Goal: Information Seeking & Learning: Learn about a topic

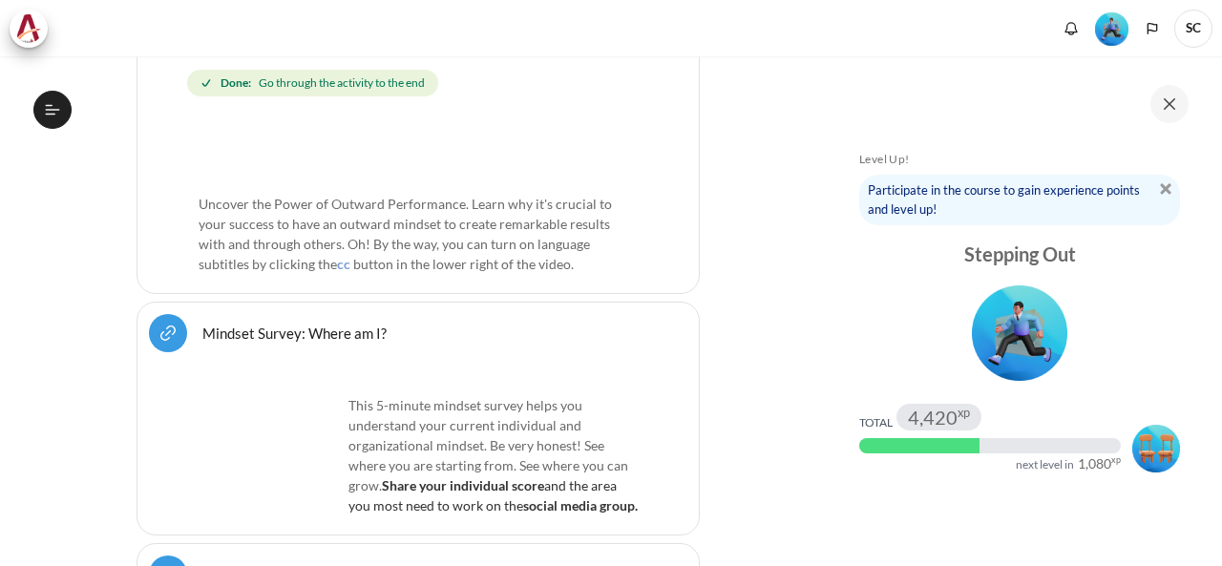
scroll to position [764, 0]
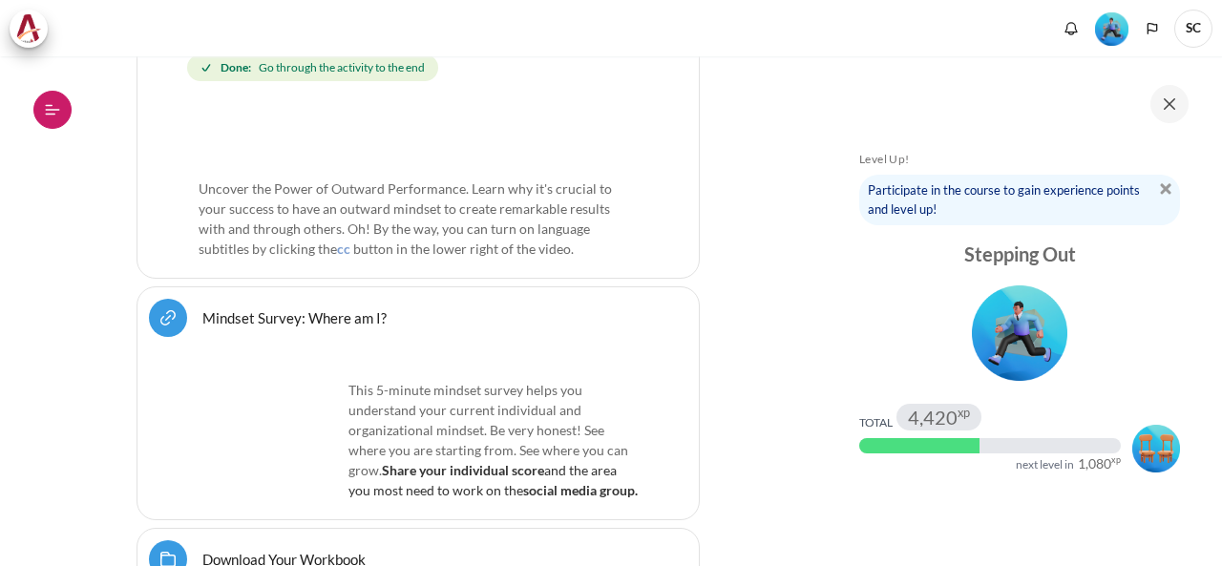
click at [57, 119] on button "Open course index" at bounding box center [52, 110] width 38 height 38
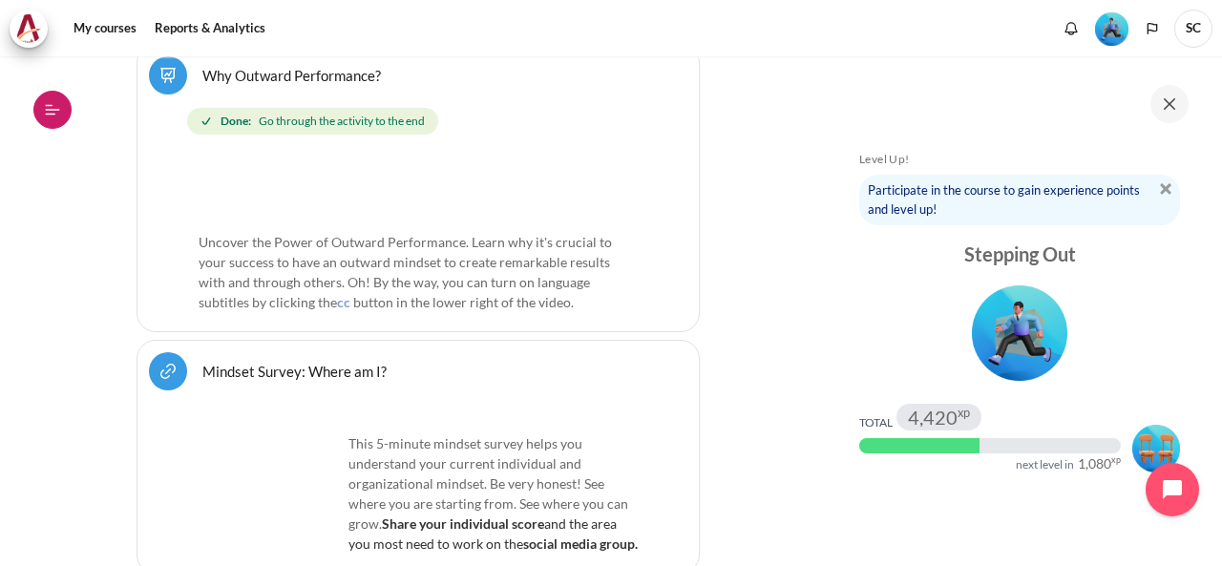
scroll to position [817, 0]
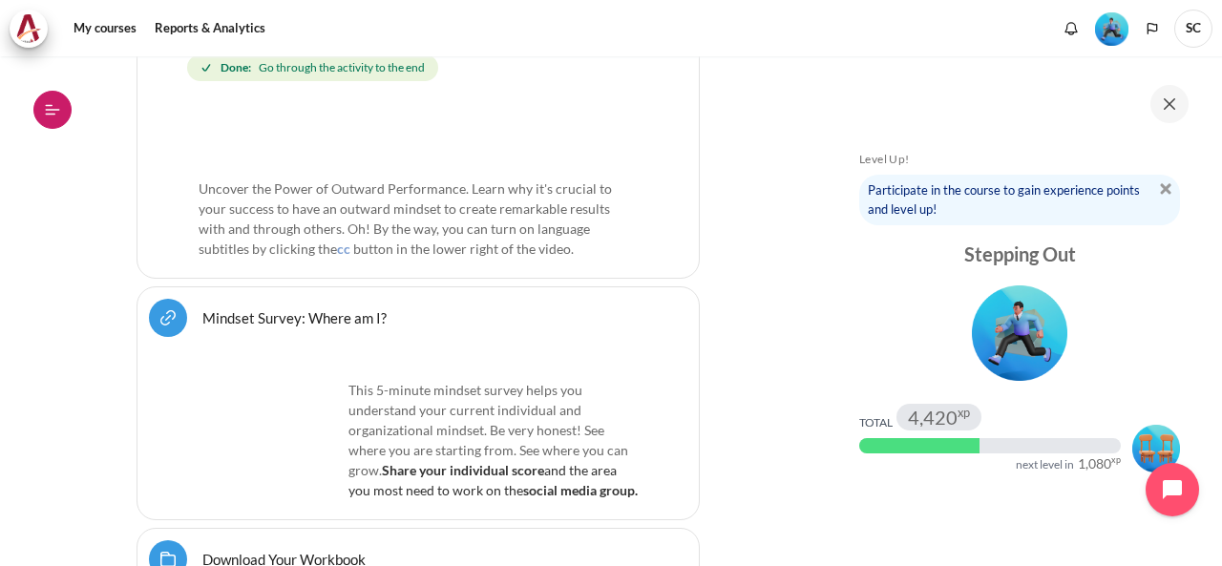
click at [53, 117] on icon at bounding box center [52, 109] width 17 height 17
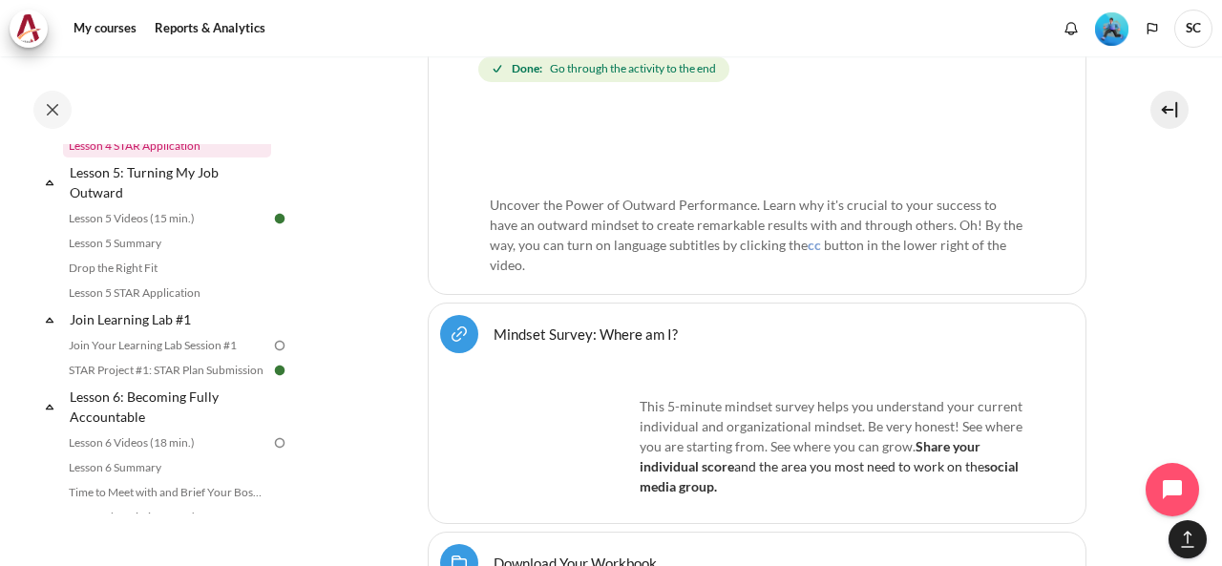
scroll to position [859, 0]
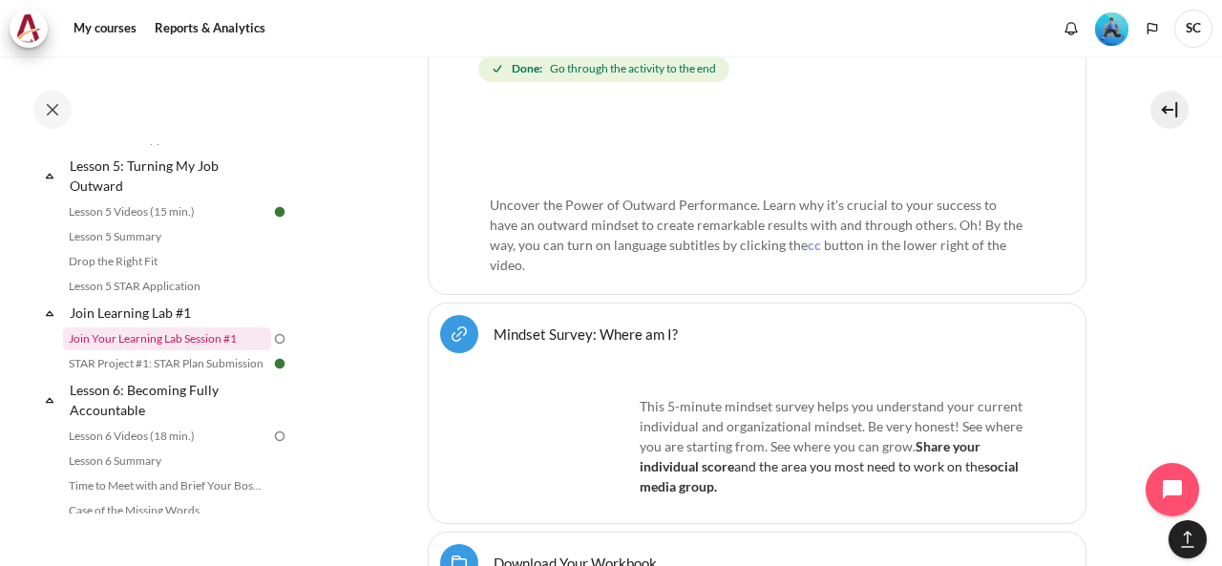
click at [180, 350] on link "Join Your Learning Lab Session #1" at bounding box center [167, 339] width 208 height 23
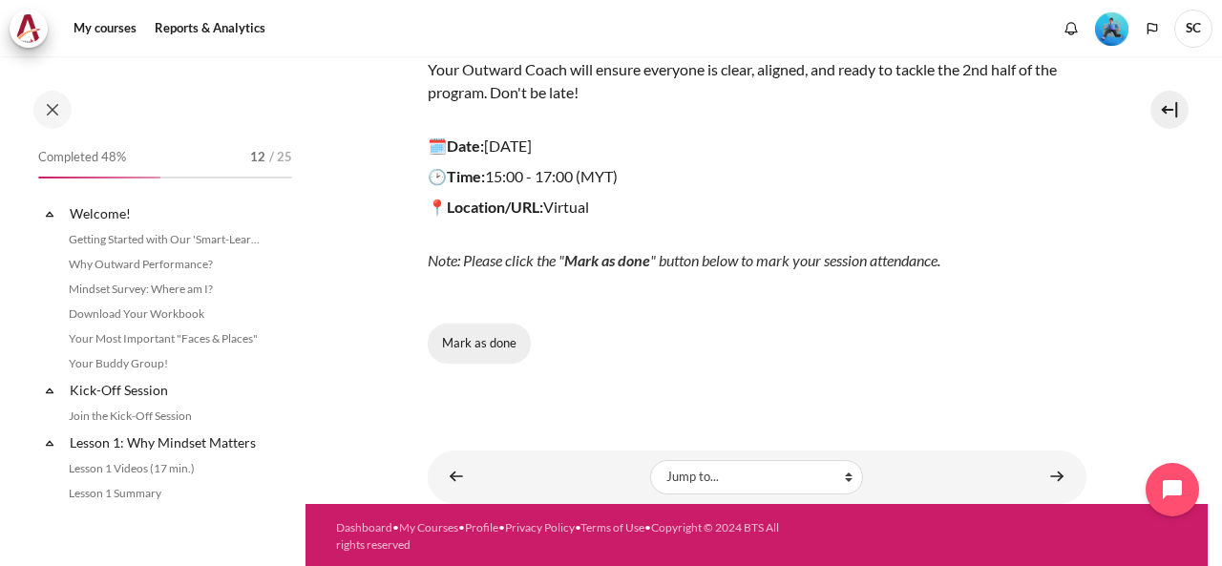
scroll to position [889, 0]
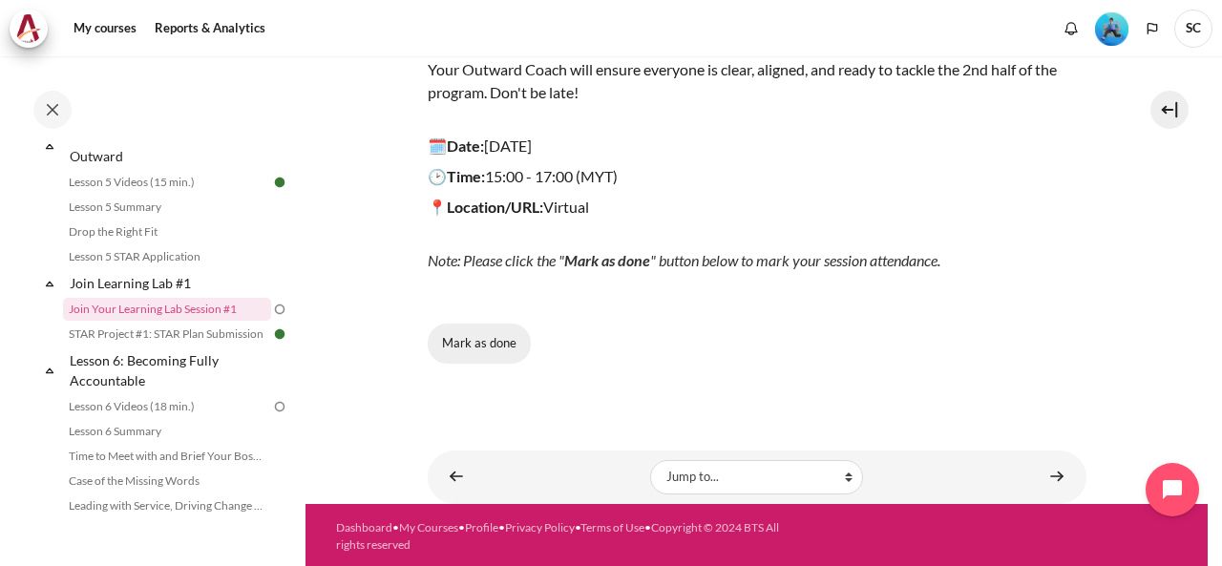
click at [502, 350] on button "Mark as done" at bounding box center [479, 344] width 103 height 40
click at [1054, 479] on link "Content" at bounding box center [1057, 476] width 38 height 37
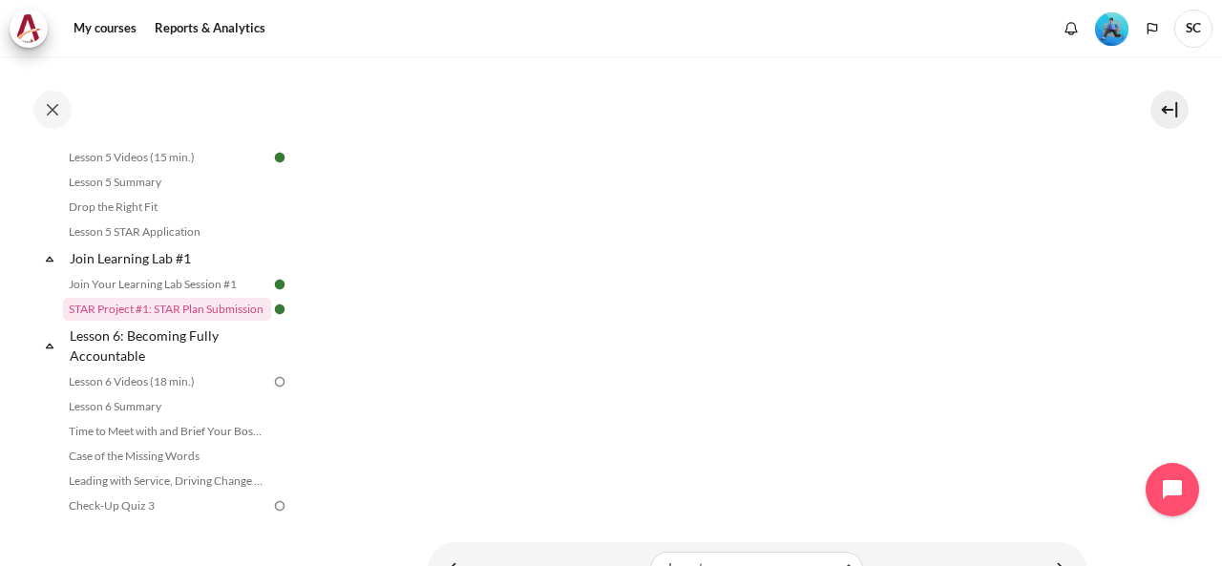
scroll to position [764, 0]
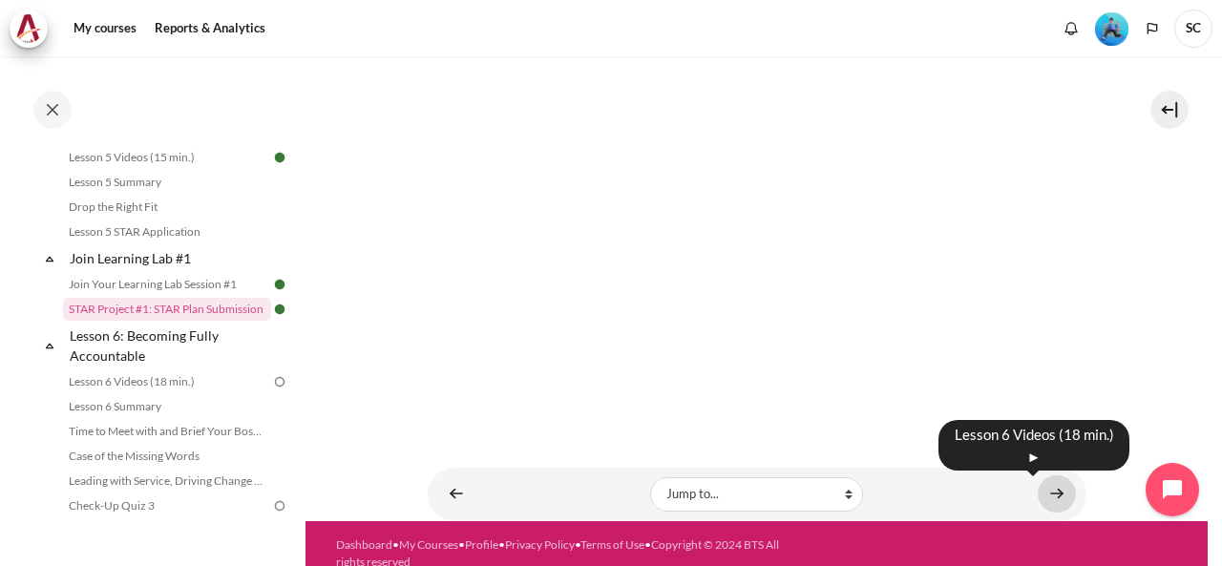
click at [1041, 484] on link "Content" at bounding box center [1057, 494] width 38 height 37
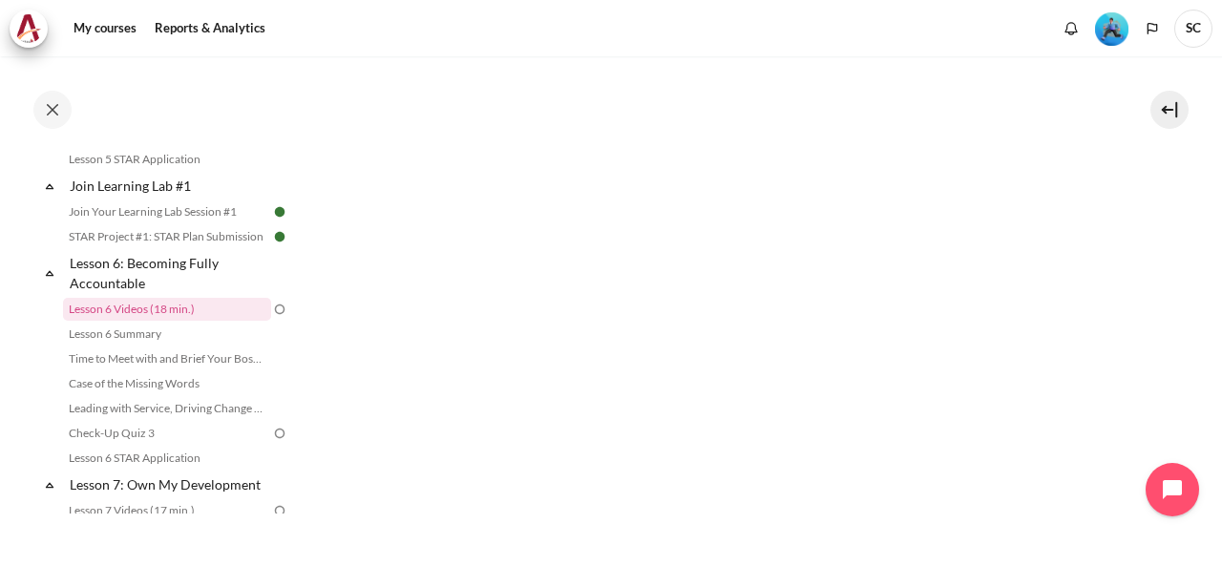
scroll to position [382, 0]
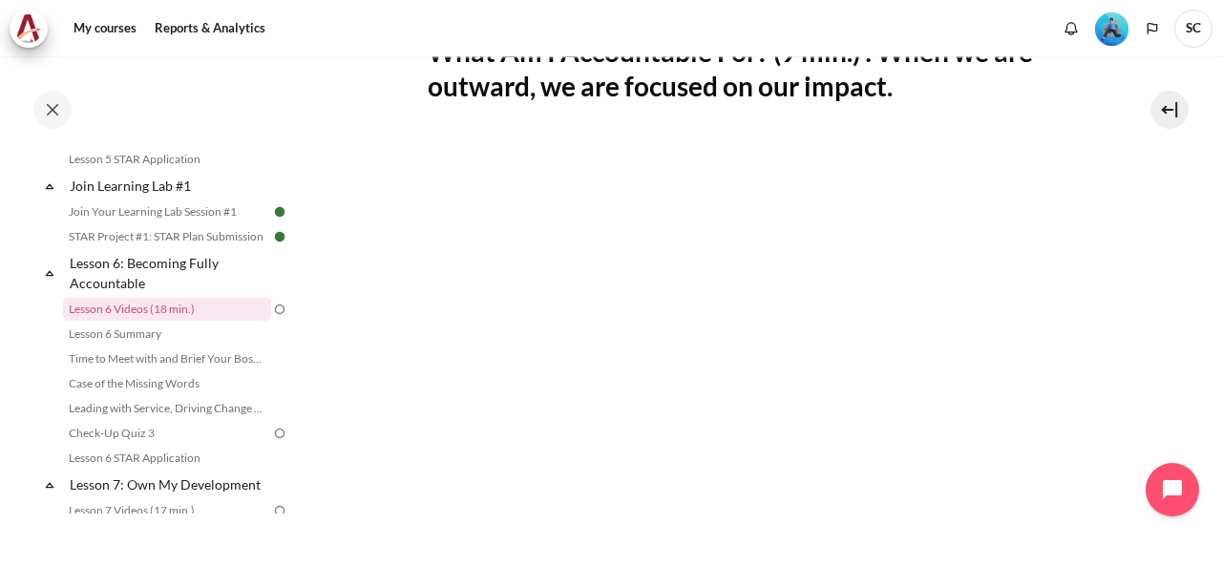
click at [1119, 339] on section "My courses MYBN B3 Lesson 6: Becoming Fully Accountable Lesson 6 Videos (18 min…" at bounding box center [757, 326] width 902 height 1304
click at [1175, 295] on section "My courses MYBN B3 Lesson 6: Becoming Fully Accountable Lesson 6 Videos (18 min…" at bounding box center [757, 326] width 902 height 1304
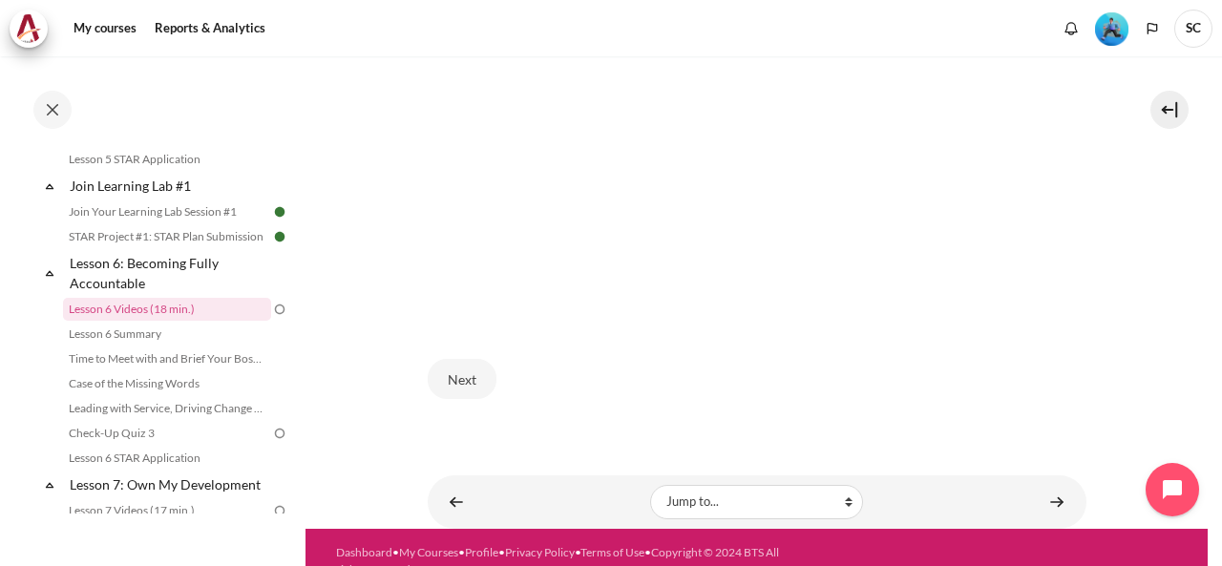
scroll to position [848, 0]
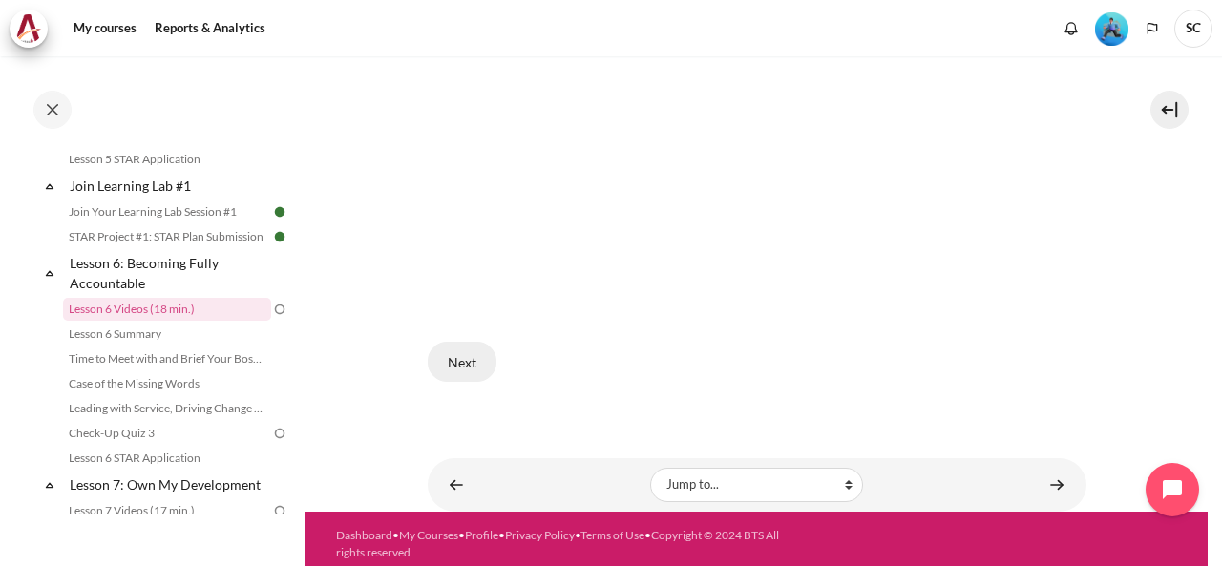
click at [483, 354] on button "Next" at bounding box center [462, 362] width 69 height 40
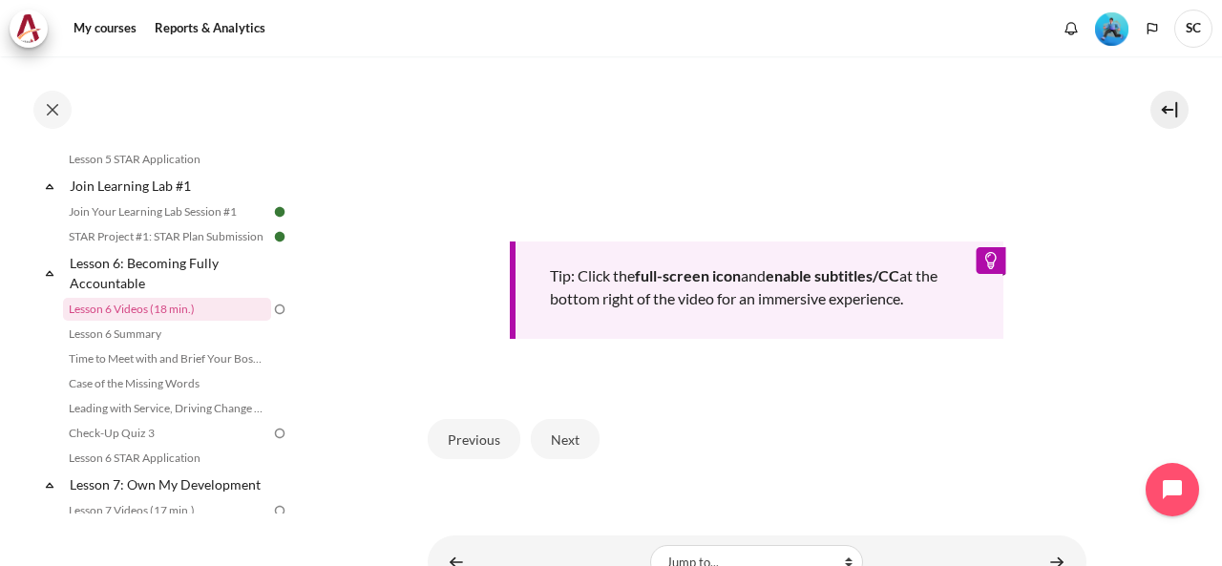
scroll to position [859, 0]
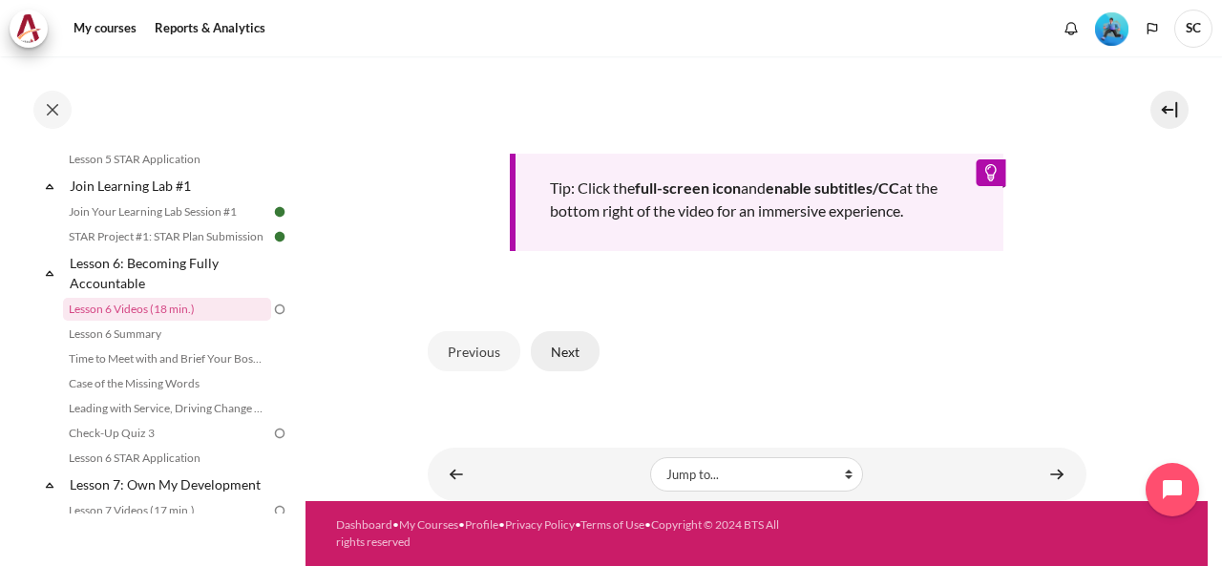
click at [575, 371] on button "Next" at bounding box center [565, 351] width 69 height 40
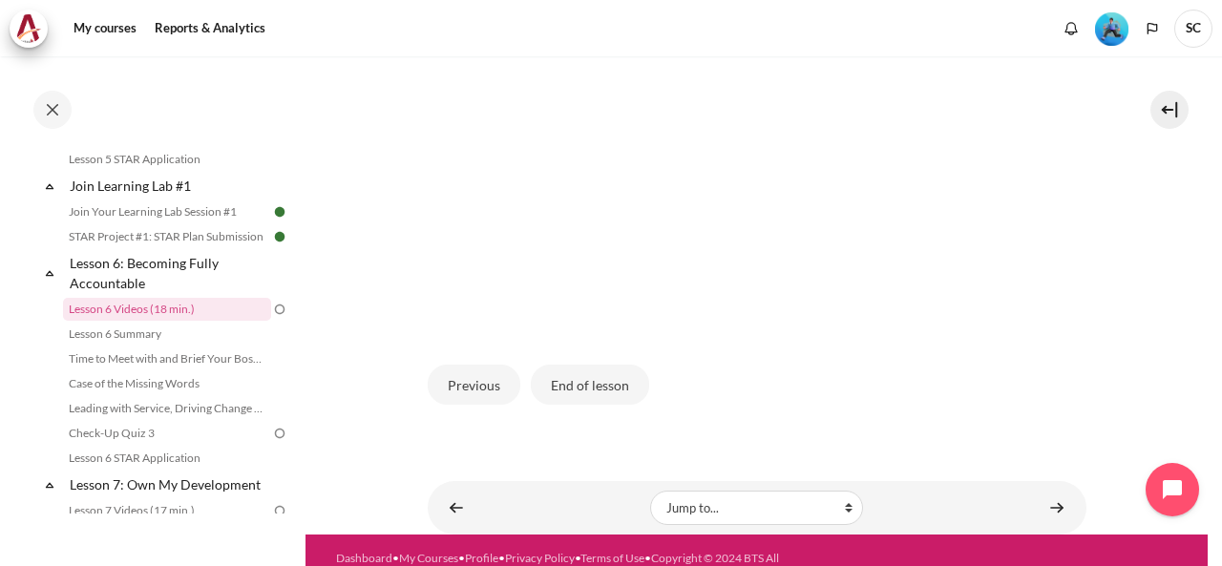
scroll to position [573, 0]
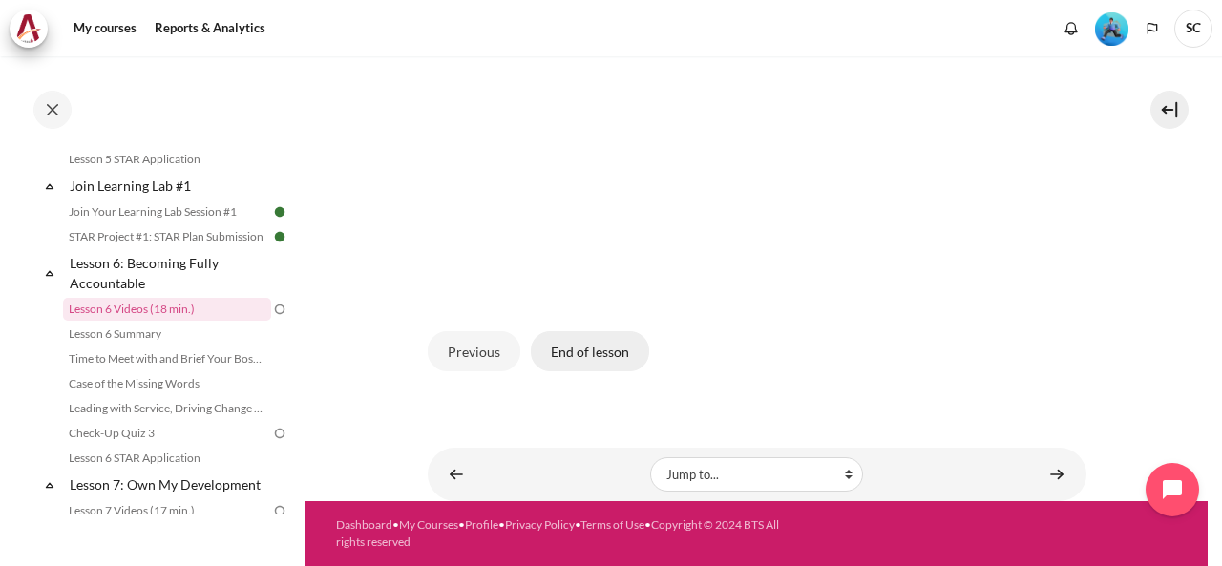
click at [603, 371] on button "End of lesson" at bounding box center [590, 351] width 118 height 40
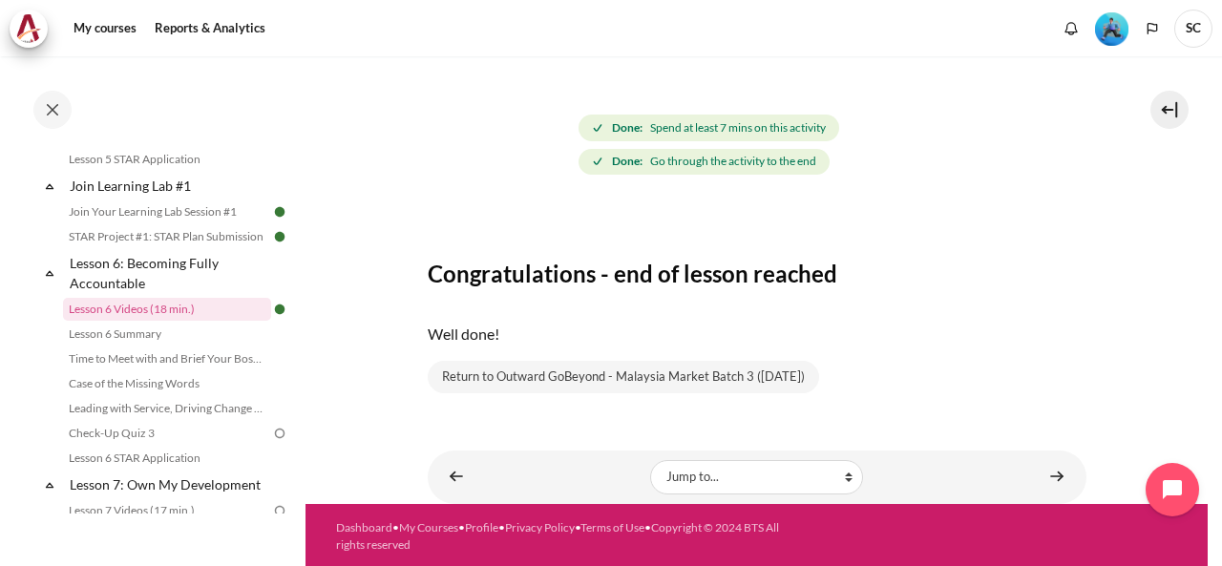
scroll to position [192, 0]
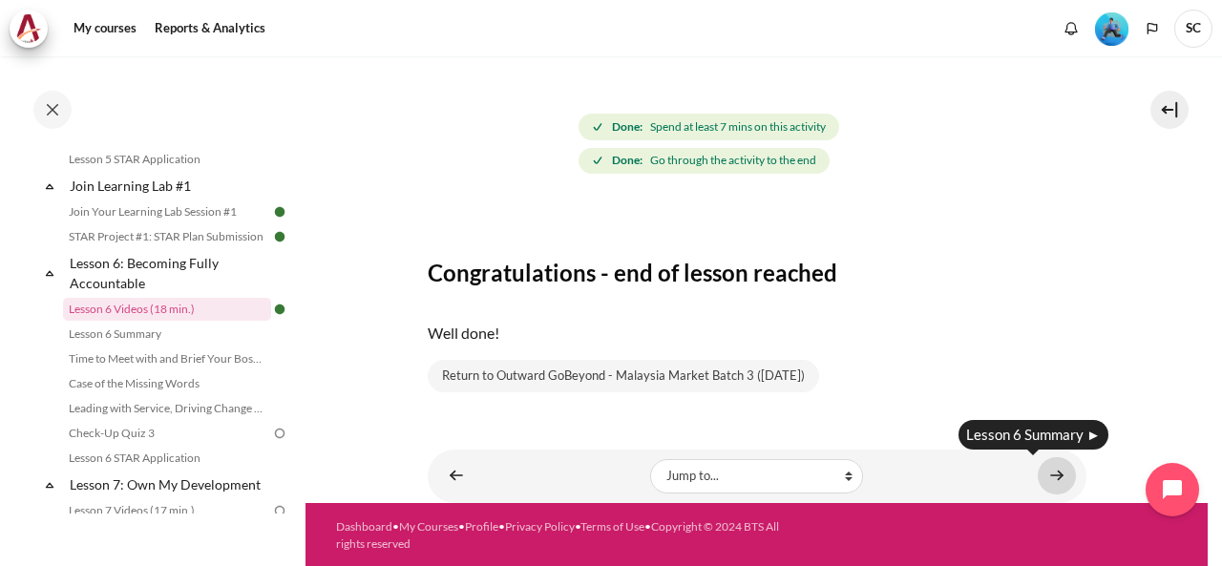
click at [1045, 473] on link "Content" at bounding box center [1057, 475] width 38 height 37
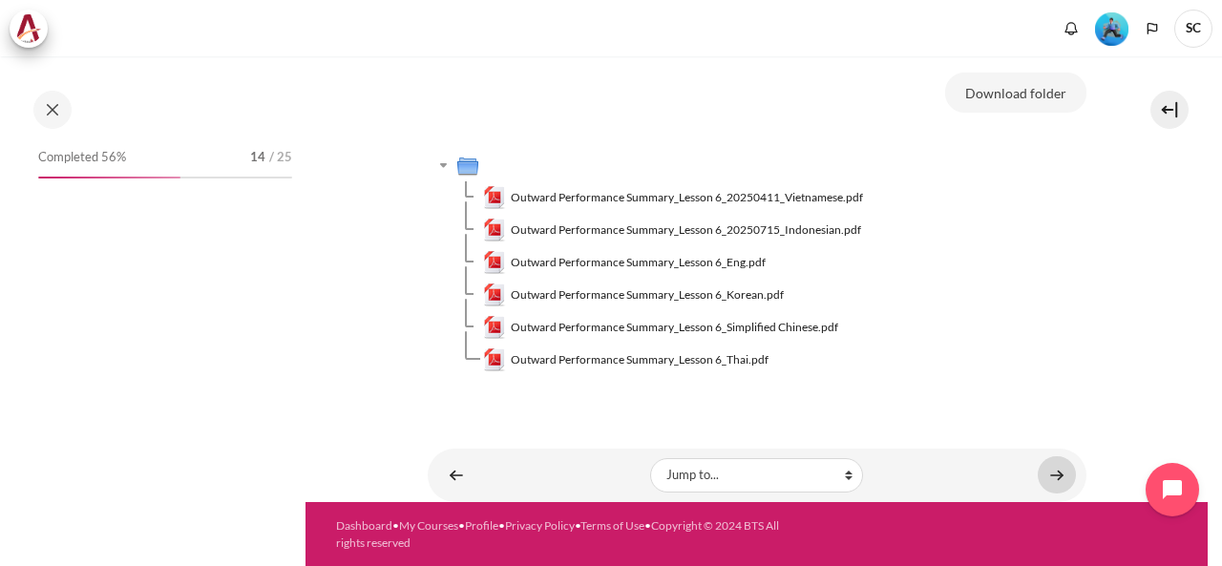
scroll to position [1011, 0]
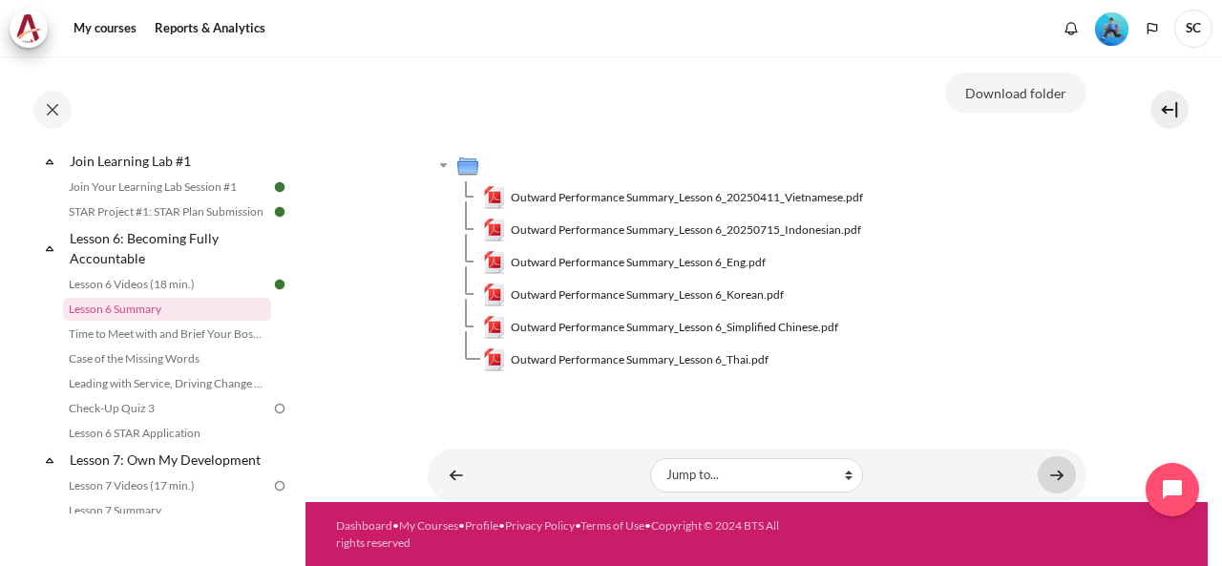
click at [1043, 475] on link "Content" at bounding box center [1057, 474] width 38 height 37
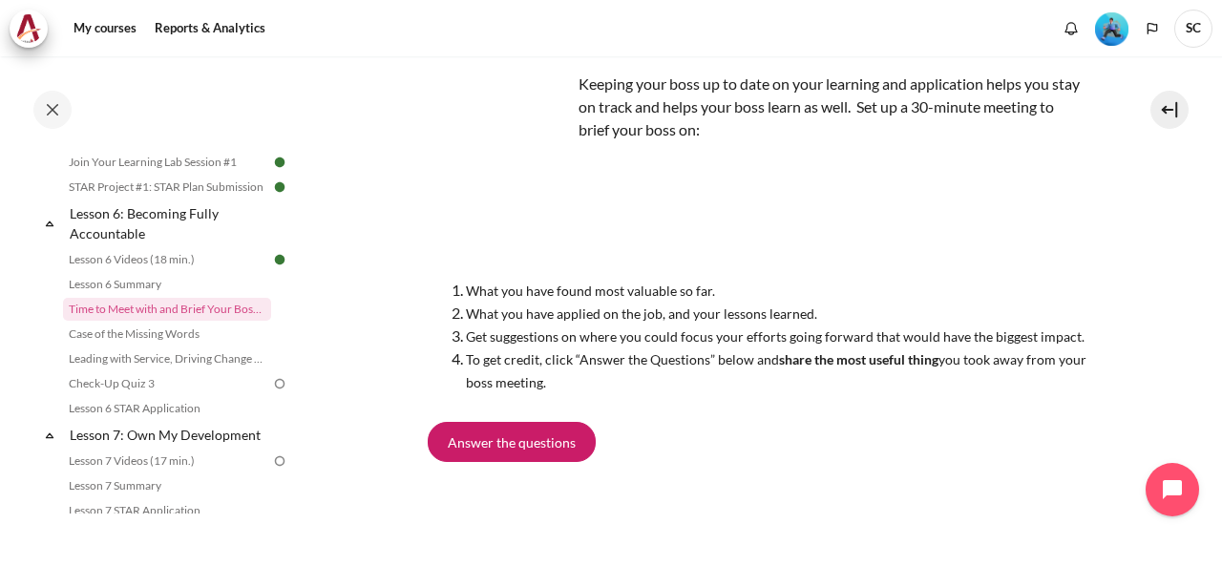
scroll to position [254, 0]
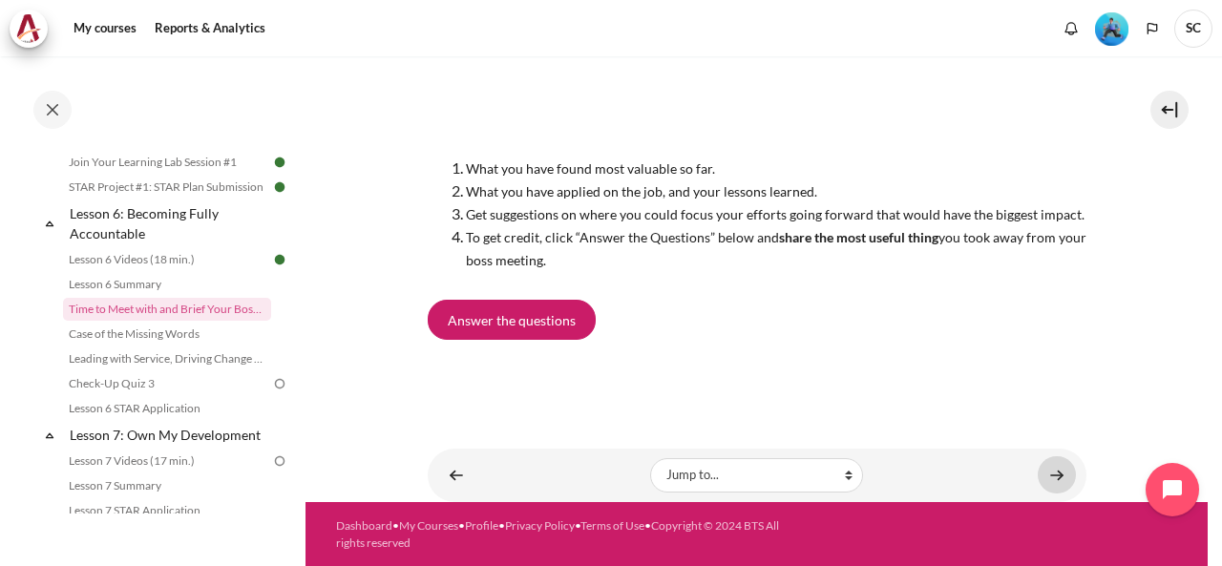
click at [1047, 477] on body "Skip to main content Open course index Completed 56% 14 / 25 Expand Collapse" at bounding box center [611, 283] width 1222 height 566
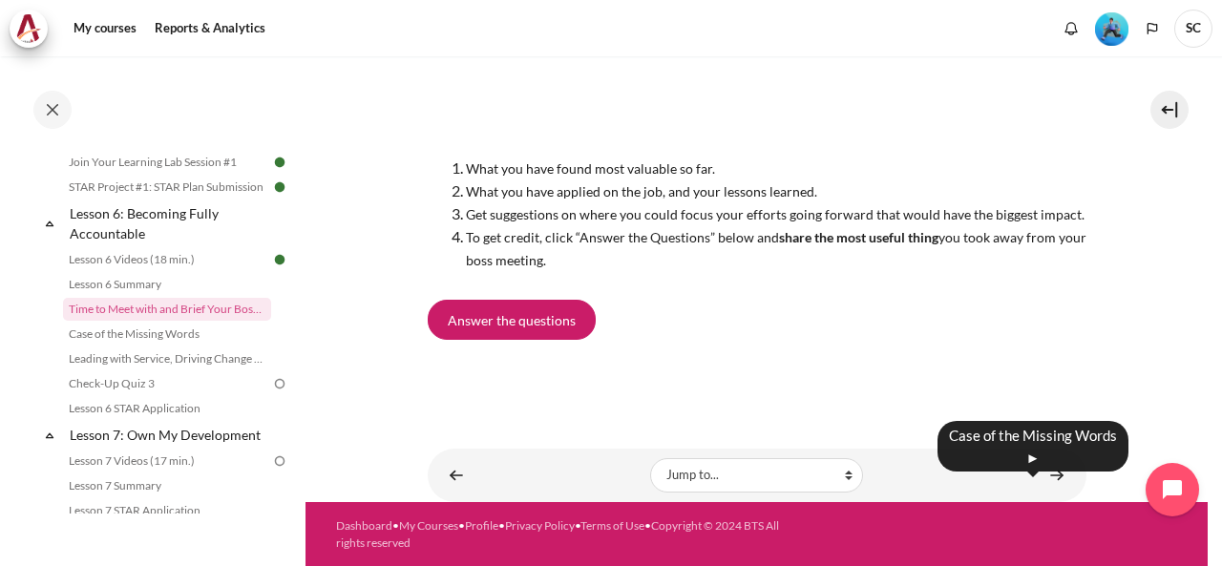
click at [1040, 469] on div "Case of the Missing Words ►" at bounding box center [1033, 446] width 191 height 51
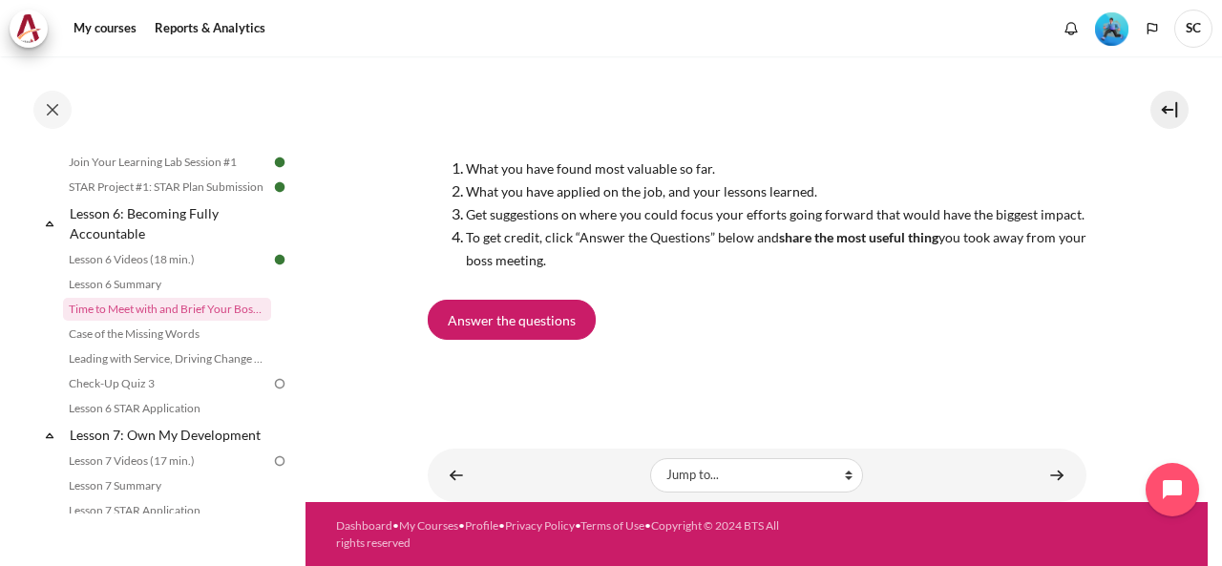
click at [1050, 474] on body "Skip to main content Open course index Completed 56% 14 / 25 Expand Collapse" at bounding box center [611, 283] width 1222 height 566
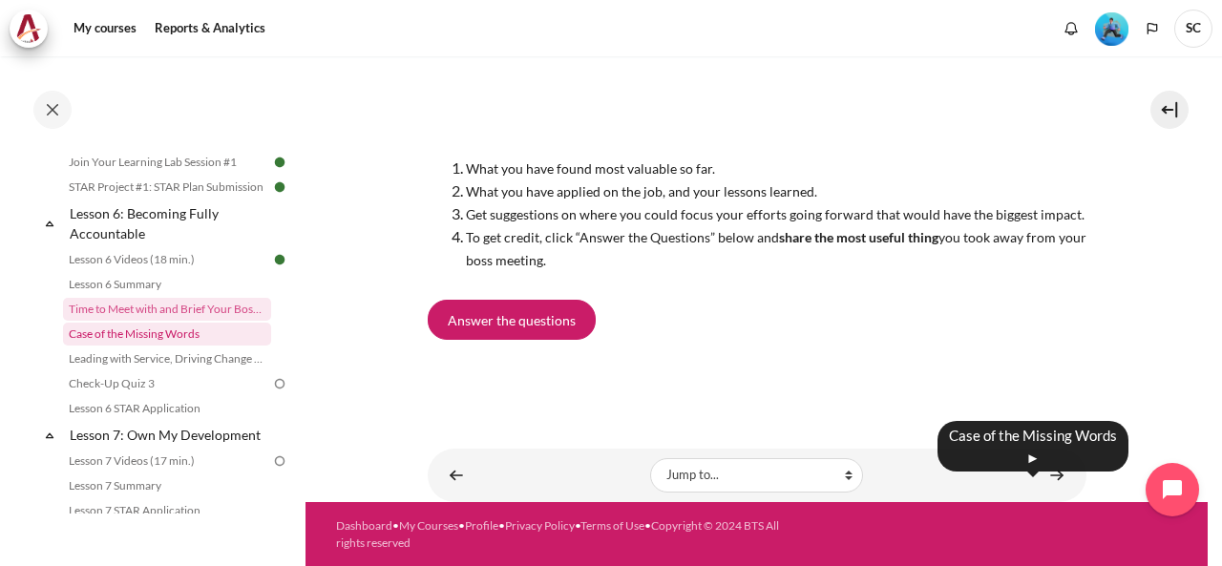
click at [171, 346] on link "Case of the Missing Words" at bounding box center [167, 334] width 208 height 23
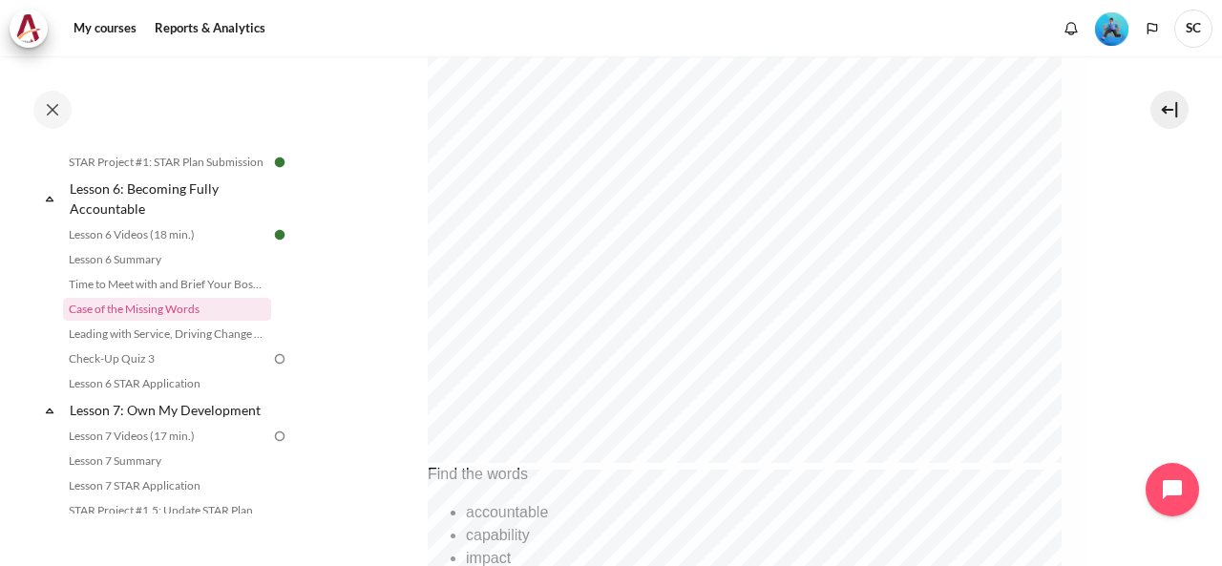
scroll to position [1046, 0]
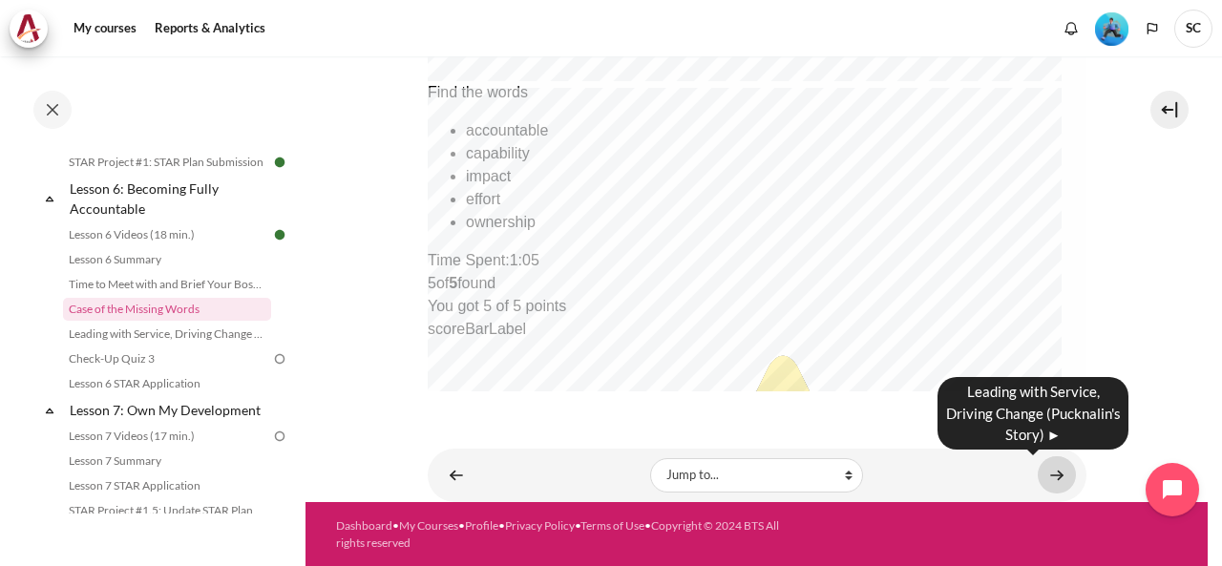
click at [1050, 477] on link "Content" at bounding box center [1057, 474] width 38 height 37
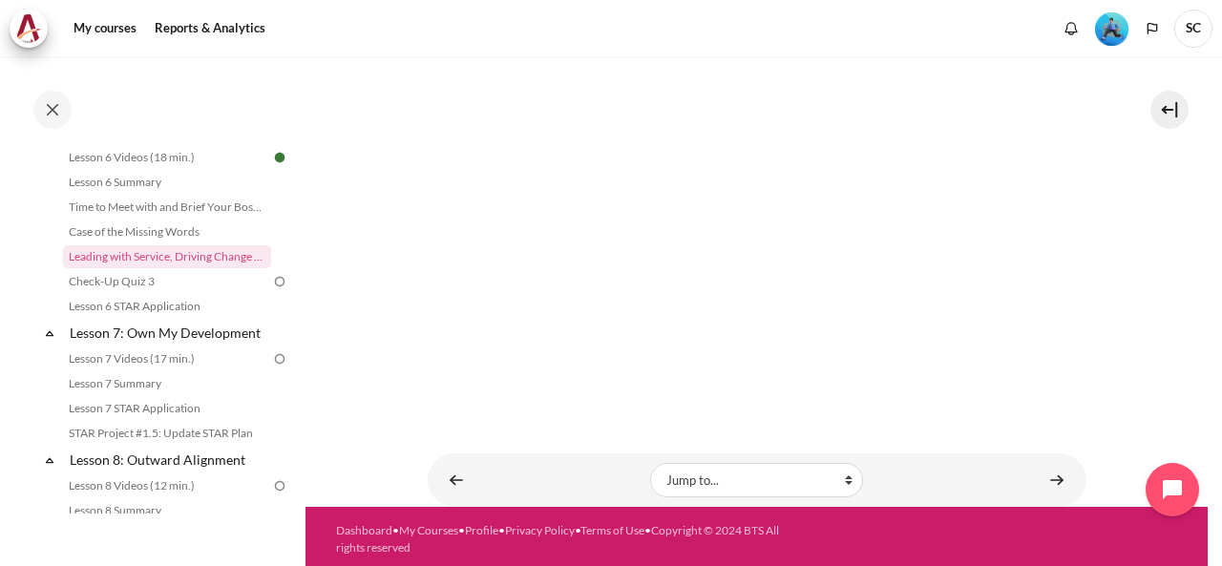
scroll to position [1181, 0]
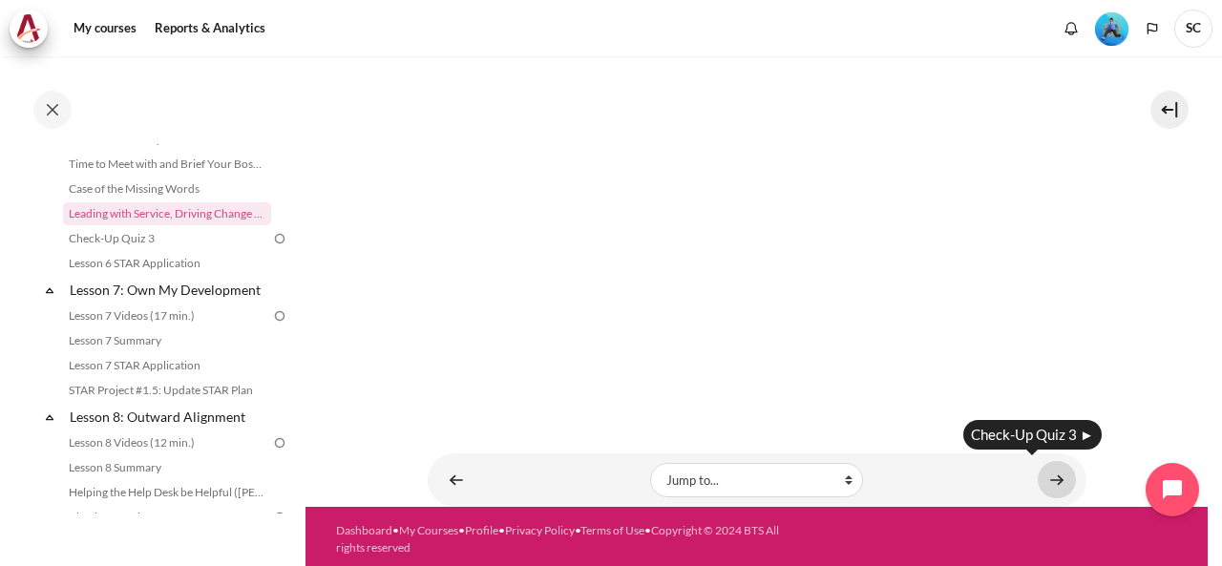
click at [1046, 472] on link "Content" at bounding box center [1057, 479] width 38 height 37
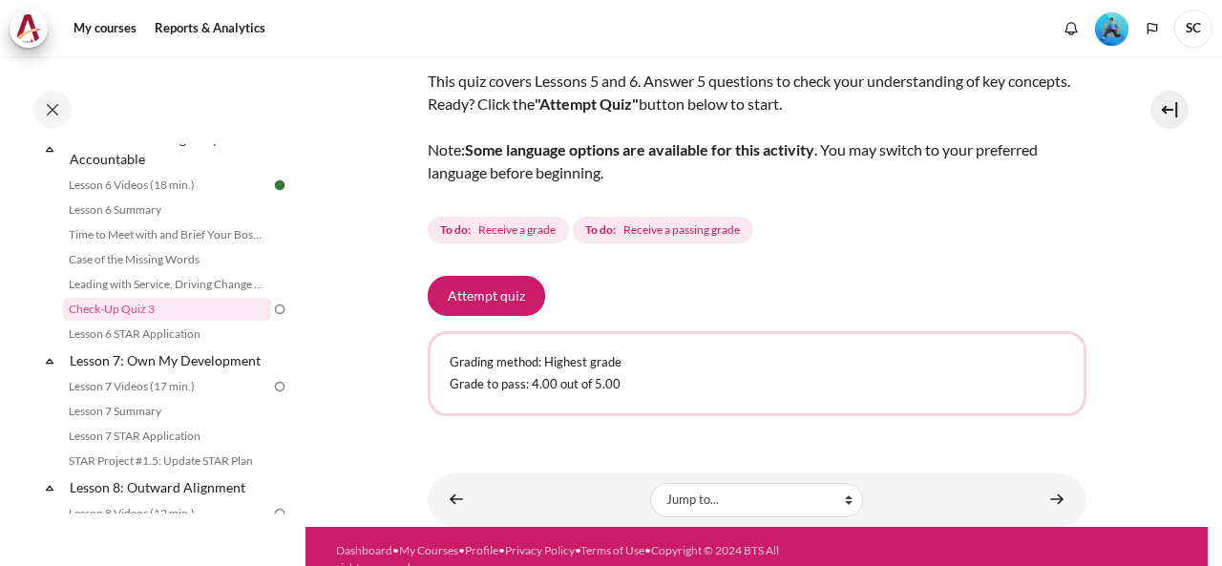
scroll to position [143, 0]
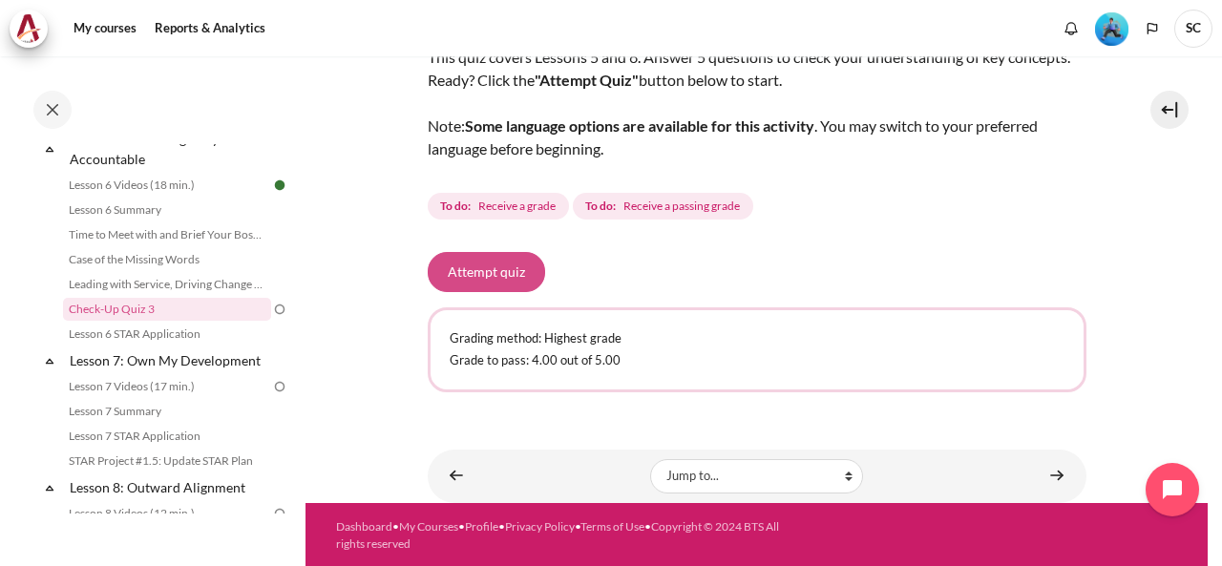
click at [493, 271] on button "Attempt quiz" at bounding box center [486, 272] width 117 height 40
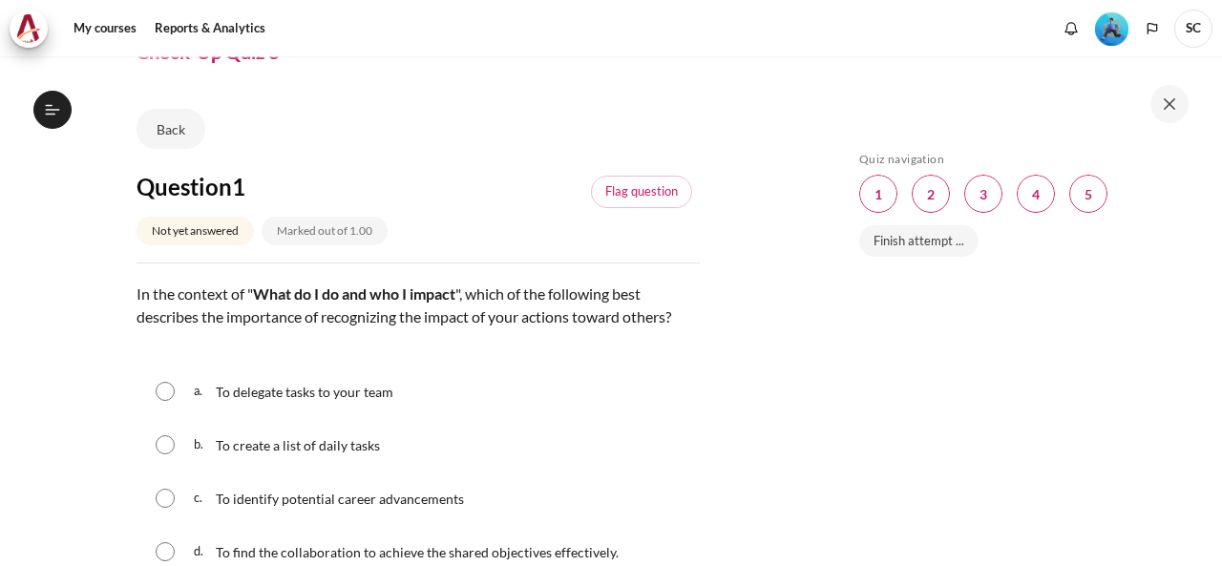
scroll to position [286, 0]
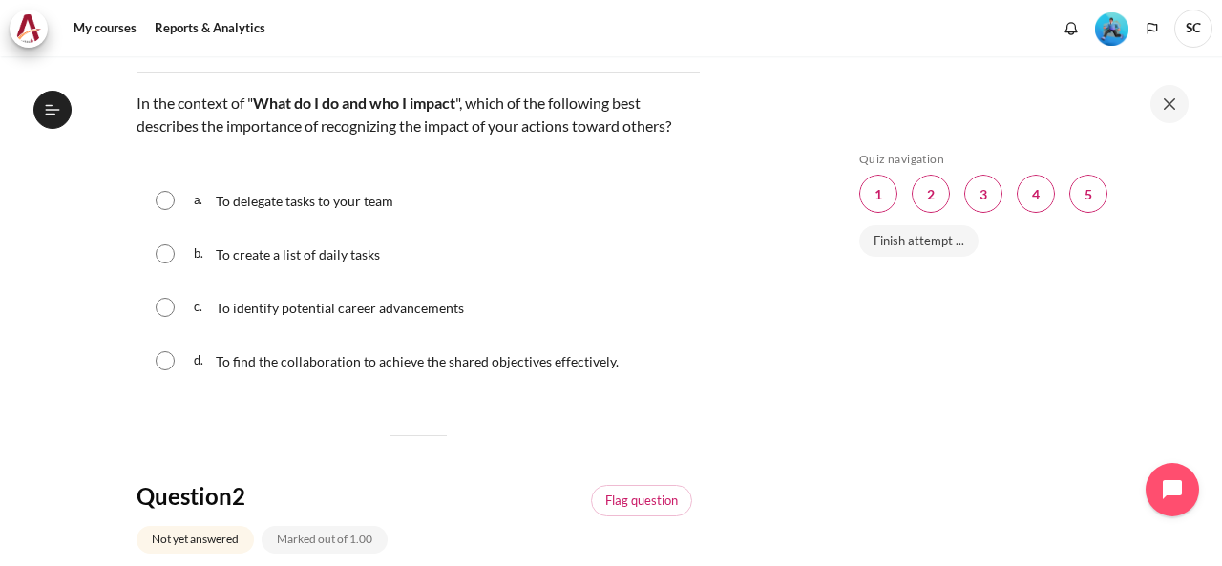
click at [222, 217] on div "a. To delegate tasks to your team" at bounding box center [418, 201] width 563 height 50
click at [221, 203] on span "To delegate tasks to your team" at bounding box center [305, 201] width 178 height 16
radio input "true"
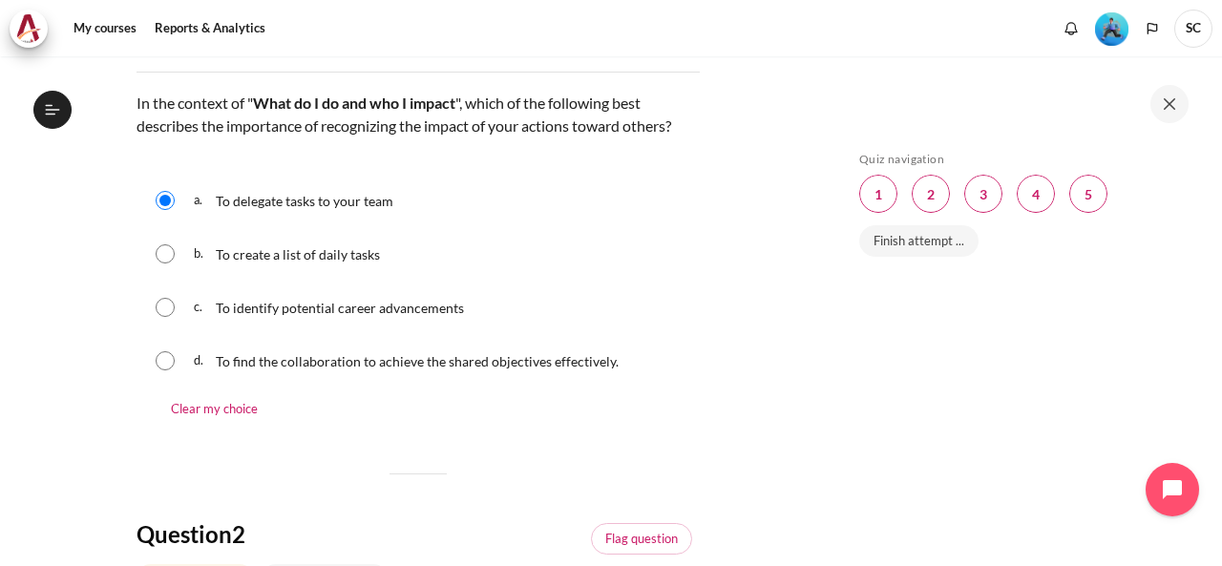
click at [164, 249] on input "Content" at bounding box center [165, 253] width 19 height 19
radio input "true"
click at [158, 289] on div "c. To identify potential career advancements" at bounding box center [418, 308] width 563 height 50
click at [162, 312] on input "Content" at bounding box center [165, 307] width 19 height 19
radio input "true"
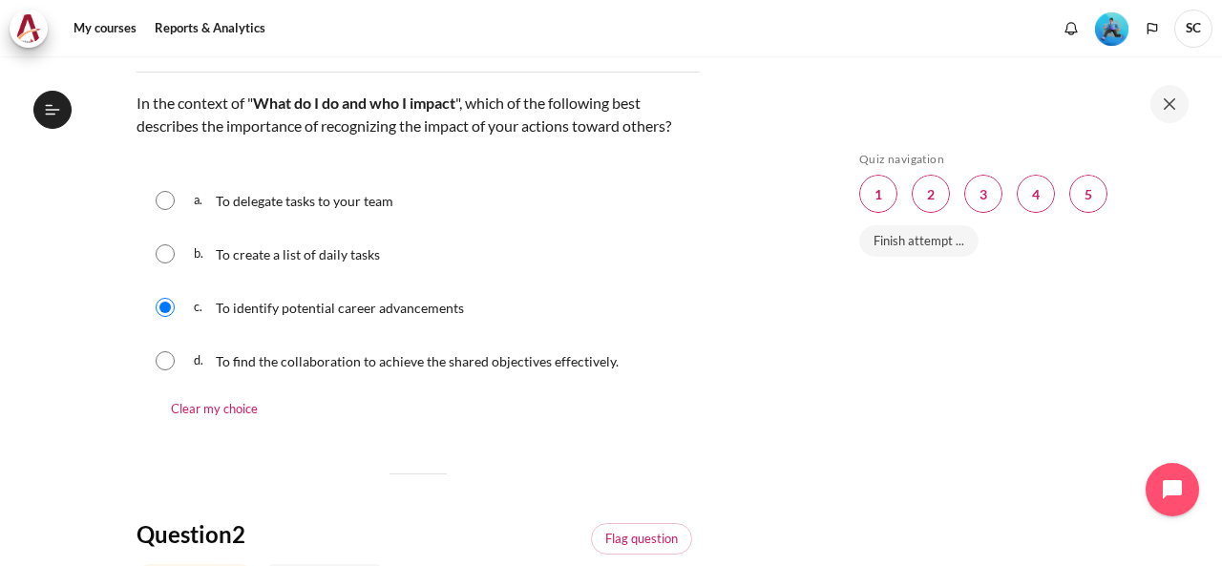
click at [167, 367] on input "Content" at bounding box center [165, 360] width 19 height 19
radio input "true"
click at [162, 312] on input "Content" at bounding box center [165, 307] width 19 height 19
radio input "true"
click at [186, 405] on link "Clear my choice" at bounding box center [214, 410] width 125 height 37
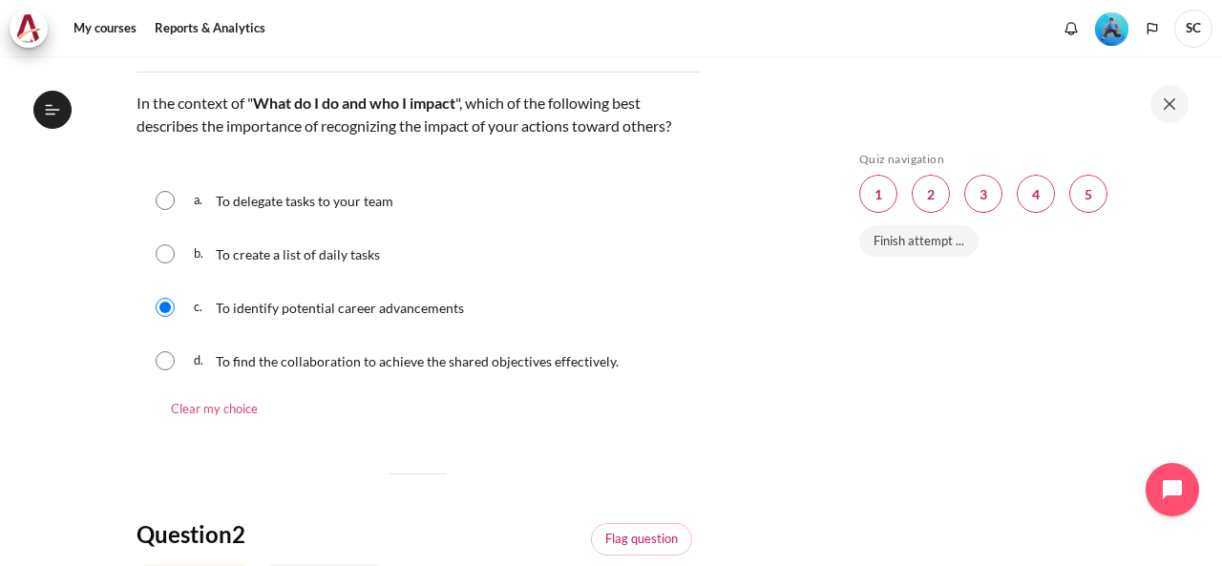
radio input "true"
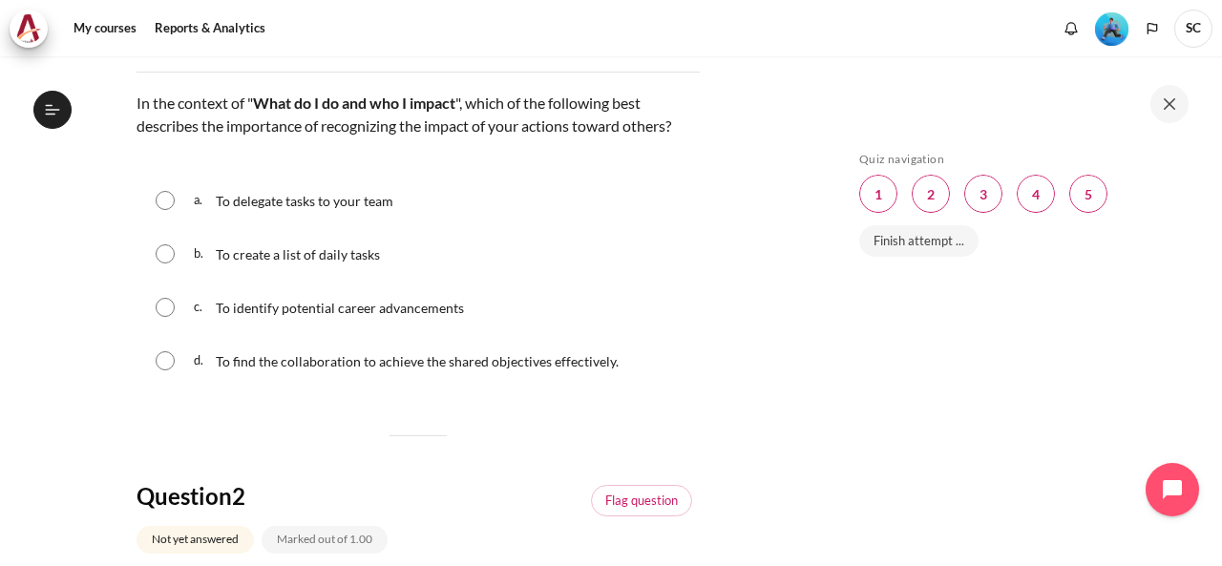
click at [170, 360] on input "Content" at bounding box center [165, 360] width 19 height 19
radio input "true"
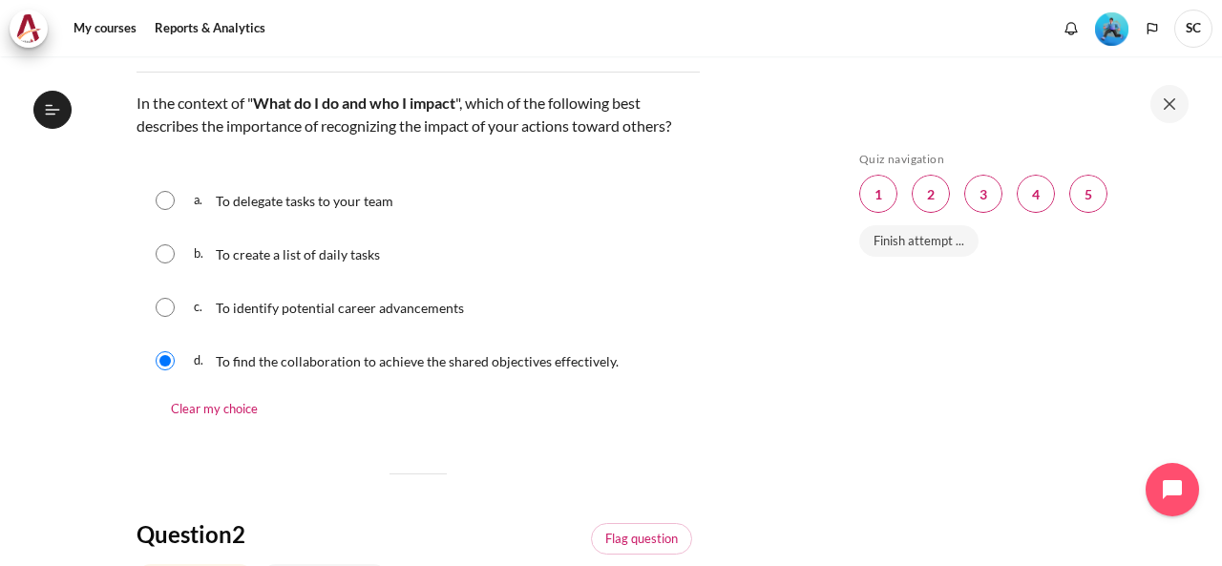
scroll to position [382, 0]
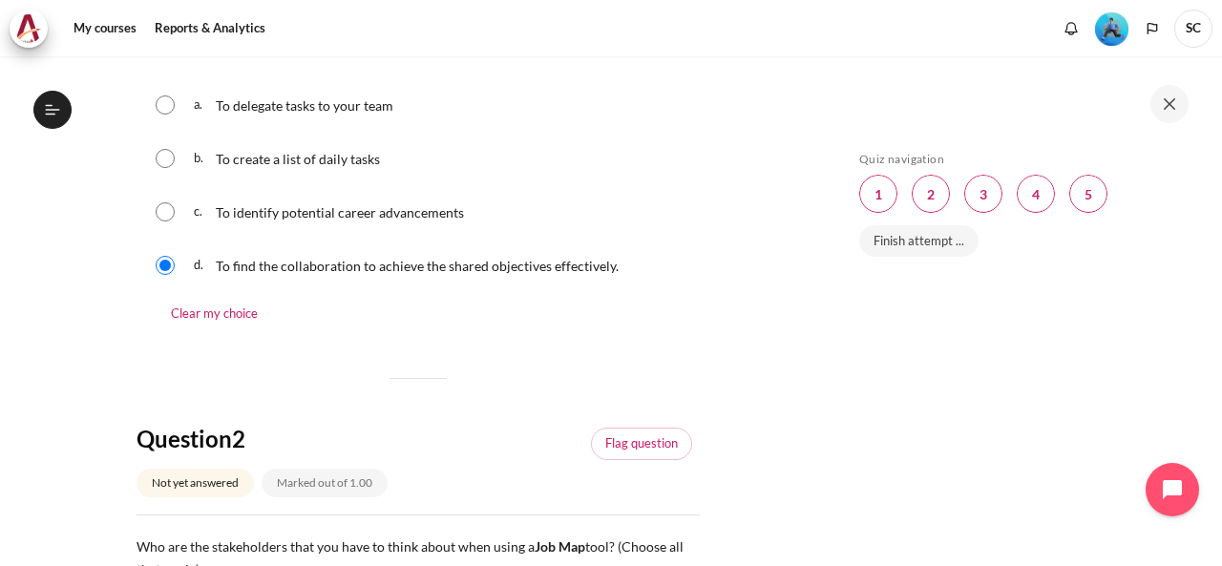
click at [161, 217] on input "Content" at bounding box center [165, 211] width 19 height 19
radio input "true"
click at [170, 163] on input "Content" at bounding box center [165, 158] width 19 height 19
radio input "true"
click at [169, 121] on div "a. To delegate tasks to your team" at bounding box center [418, 105] width 563 height 50
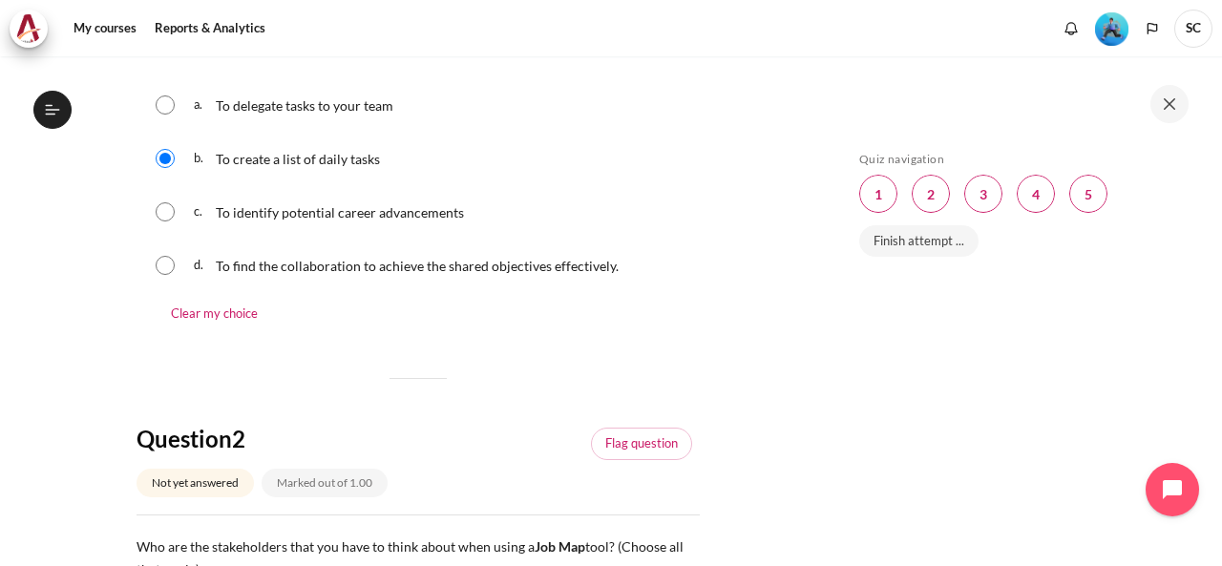
scroll to position [191, 0]
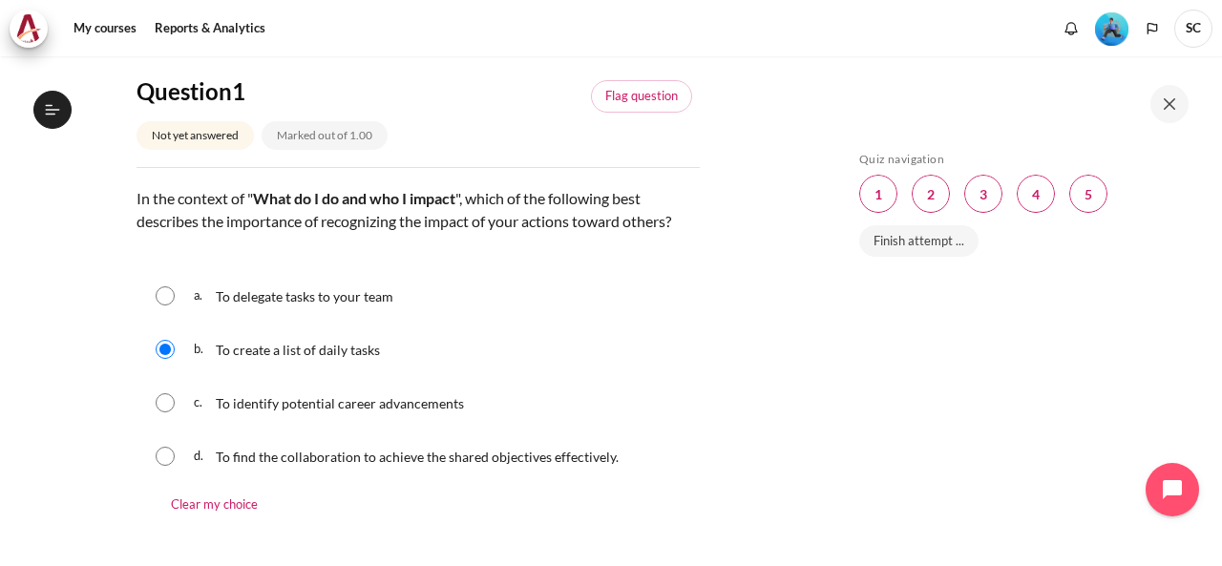
click at [281, 410] on span "To identify potential career advancements" at bounding box center [340, 403] width 248 height 16
radio input "true"
click at [432, 450] on span "To find the collaboration to achieve the shared objectives effectively." at bounding box center [417, 457] width 403 height 16
radio input "true"
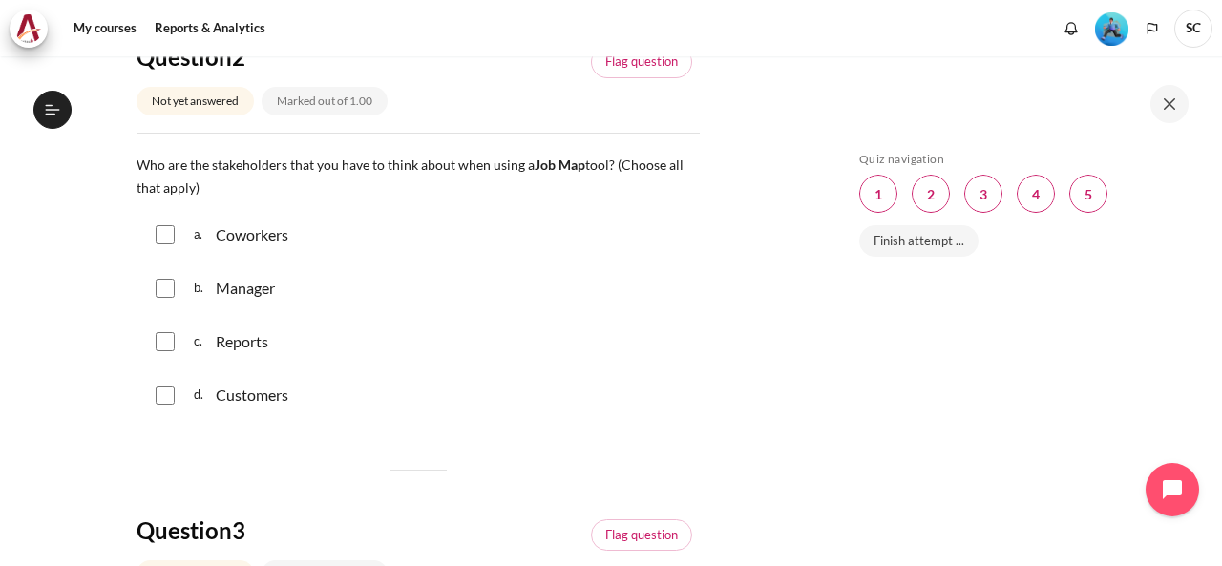
scroll to position [668, 0]
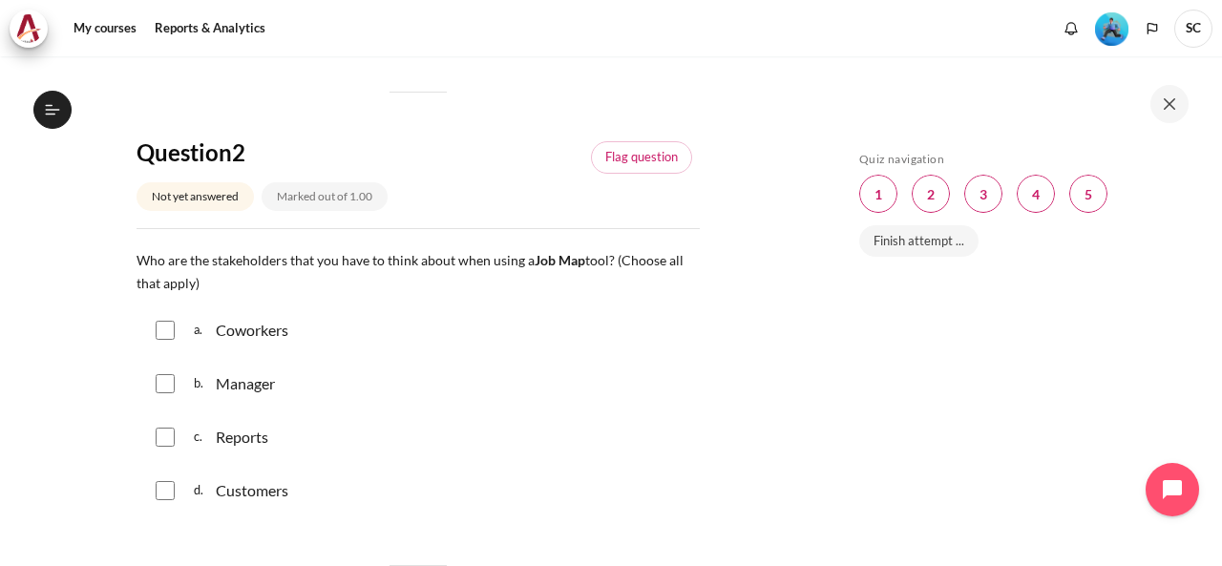
click at [237, 445] on p "Reports" at bounding box center [242, 437] width 53 height 23
checkbox input "true"
click at [239, 488] on p "Customers" at bounding box center [252, 490] width 73 height 23
checkbox input "true"
click at [252, 394] on div "b. Manager" at bounding box center [418, 384] width 563 height 50
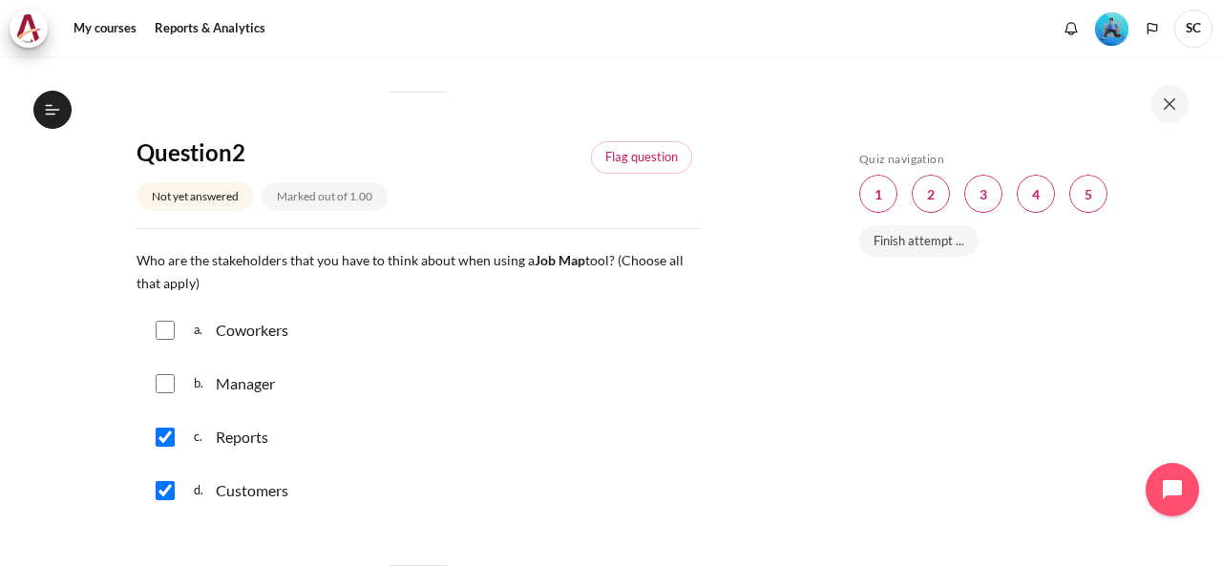
click at [252, 390] on div "Manager" at bounding box center [245, 383] width 59 height 23
checkbox input "true"
click at [272, 339] on p "Coworkers" at bounding box center [252, 330] width 73 height 23
checkbox input "true"
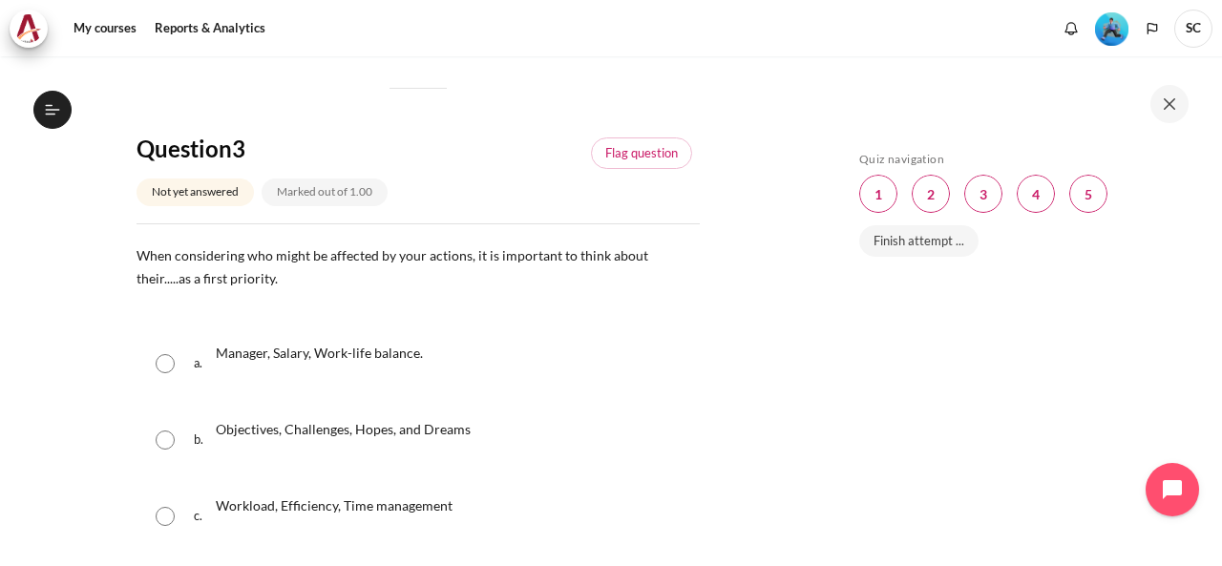
scroll to position [1241, 0]
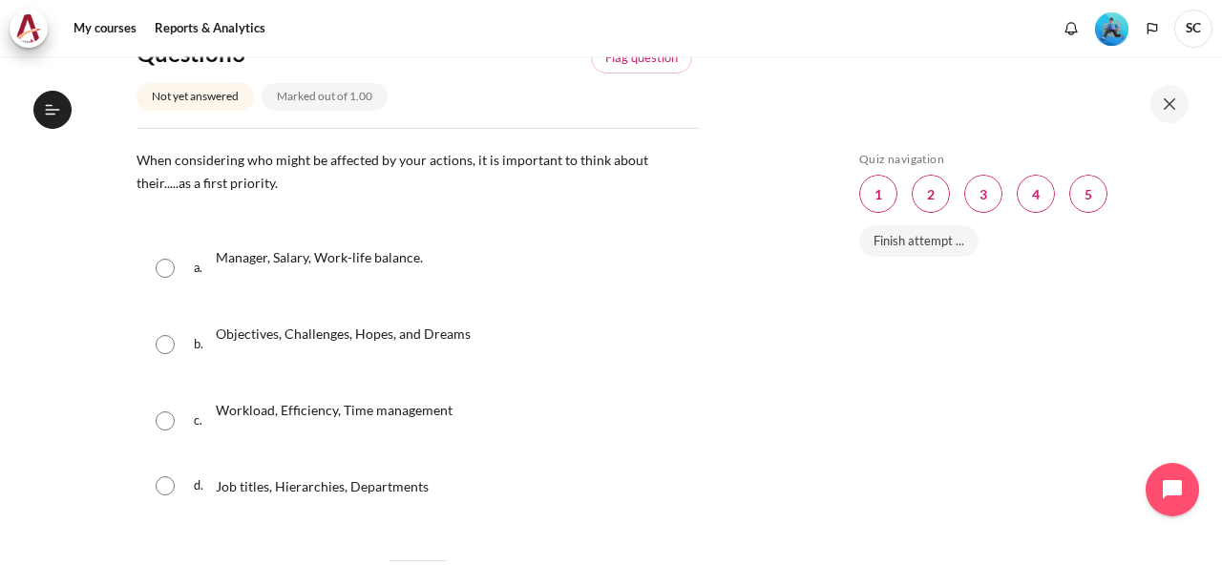
click at [434, 345] on div "Objectives, Challenges, Hopes, and Dreams" at bounding box center [343, 344] width 255 height 53
radio input "true"
click at [364, 415] on span "Workload, Efficiency, Time management" at bounding box center [334, 410] width 237 height 16
radio input "true"
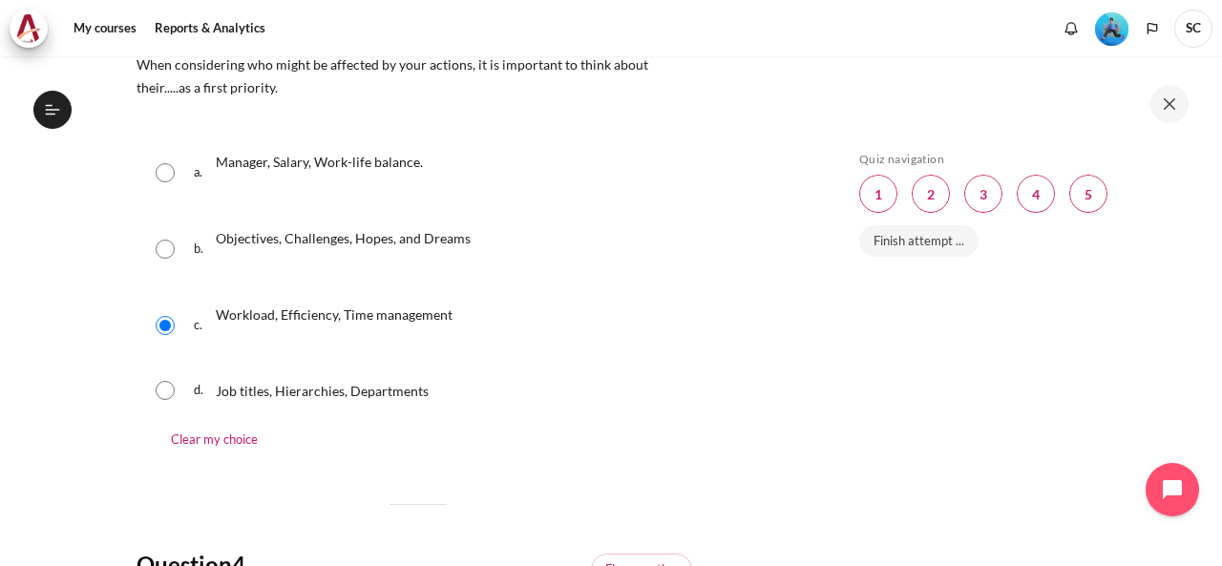
click at [284, 244] on span "Objectives, Challenges, Hopes, and Dreams" at bounding box center [343, 238] width 255 height 16
radio input "true"
click at [262, 305] on p "Workload, Efficiency, Time management" at bounding box center [334, 314] width 237 height 23
radio input "true"
click at [389, 238] on span "Objectives, Challenges, Hopes, and Dreams" at bounding box center [343, 238] width 255 height 16
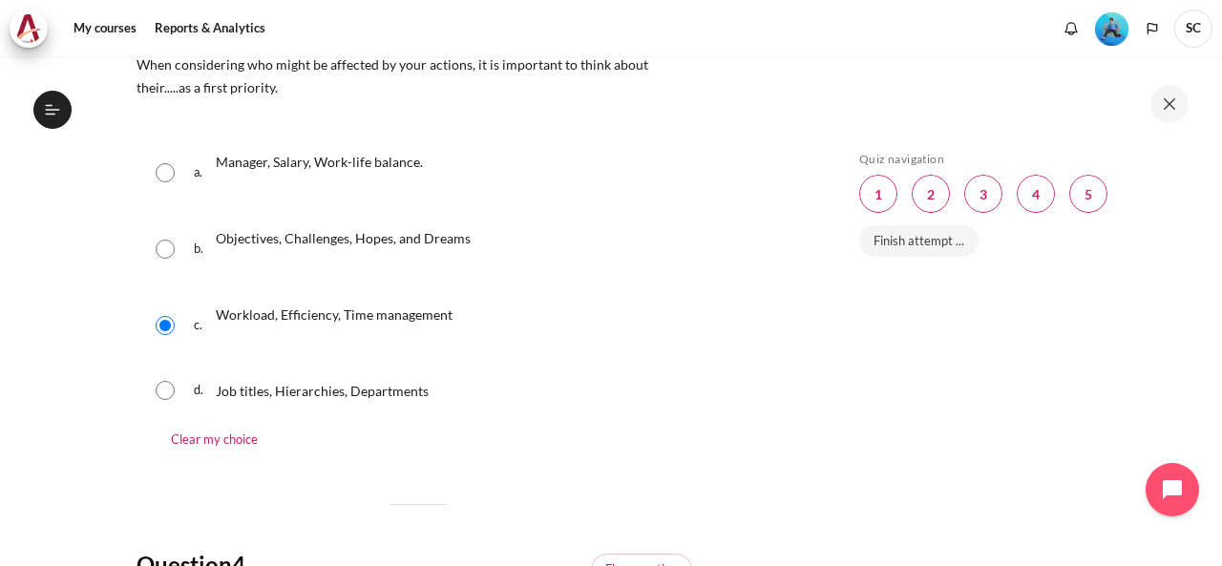
radio input "true"
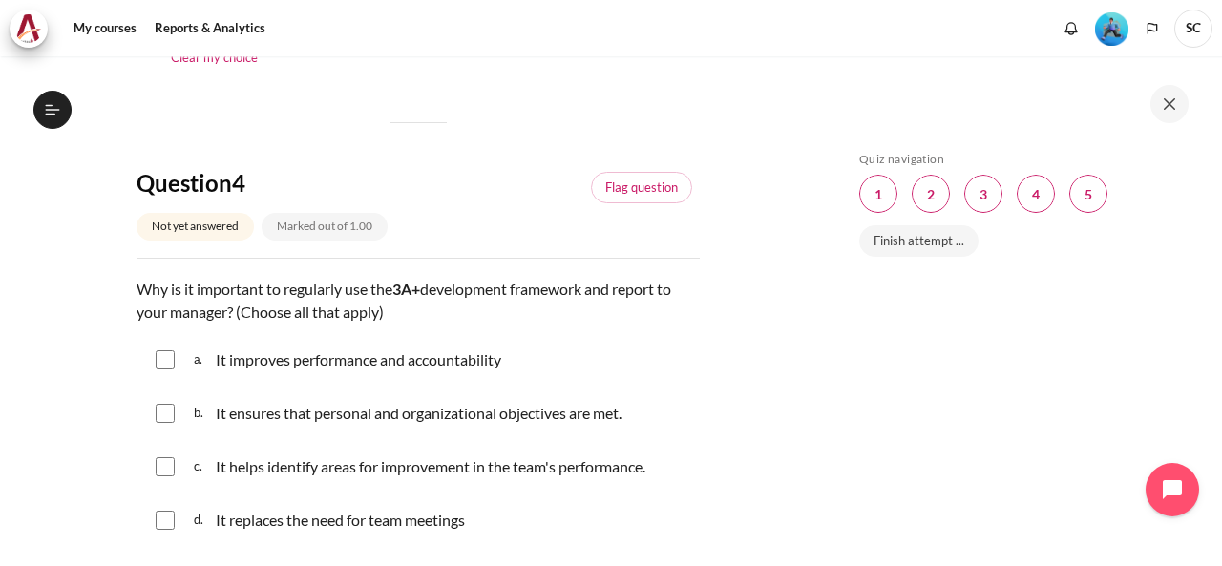
scroll to position [1814, 0]
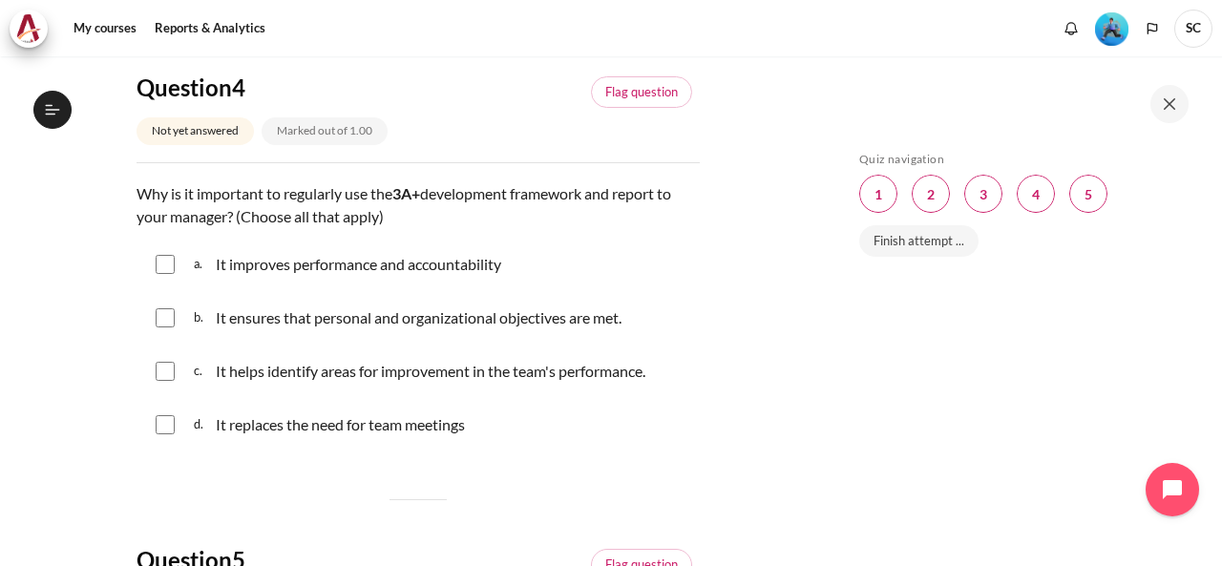
click at [469, 265] on p "It improves performance and accountability" at bounding box center [361, 264] width 291 height 23
checkbox input "true"
click at [420, 320] on p "It ensures that personal and organizational objectives are met." at bounding box center [424, 318] width 417 height 23
checkbox input "true"
click at [407, 378] on p "It helps identify areas for improvement in the team's performance." at bounding box center [433, 371] width 435 height 23
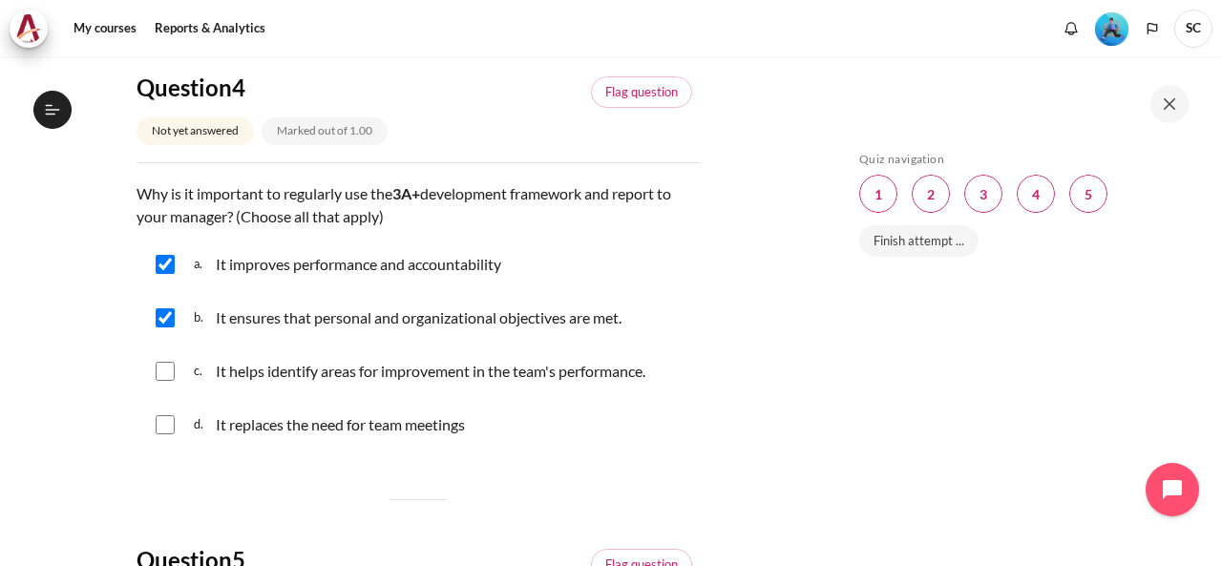
checkbox input "true"
click at [349, 429] on div "It replaces the need for team meetings" at bounding box center [343, 425] width 255 height 23
checkbox input "true"
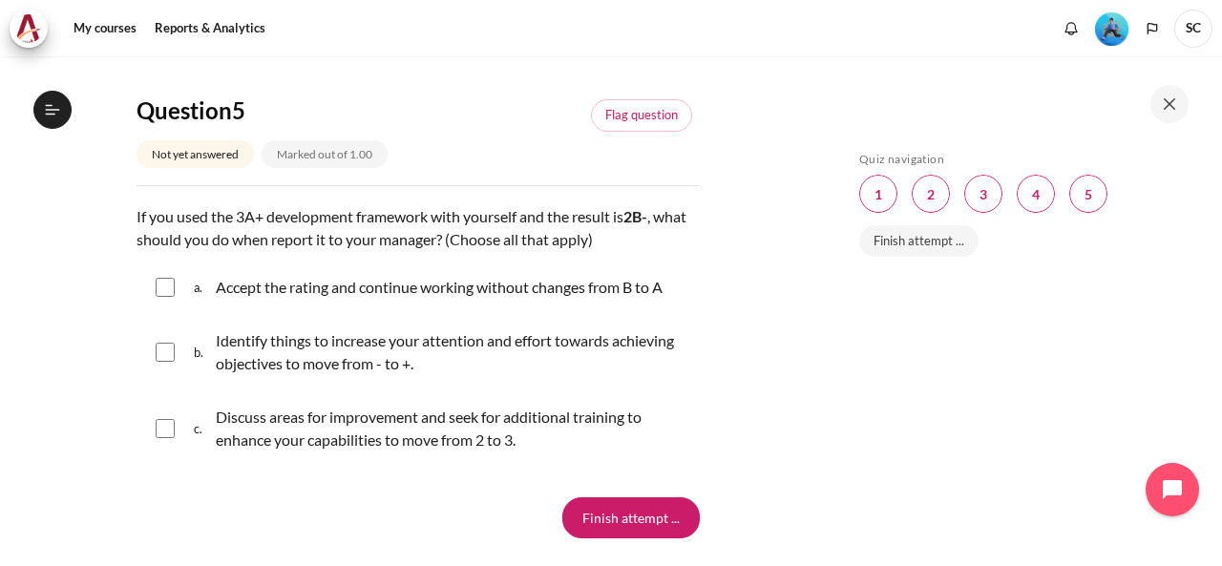
scroll to position [2292, 0]
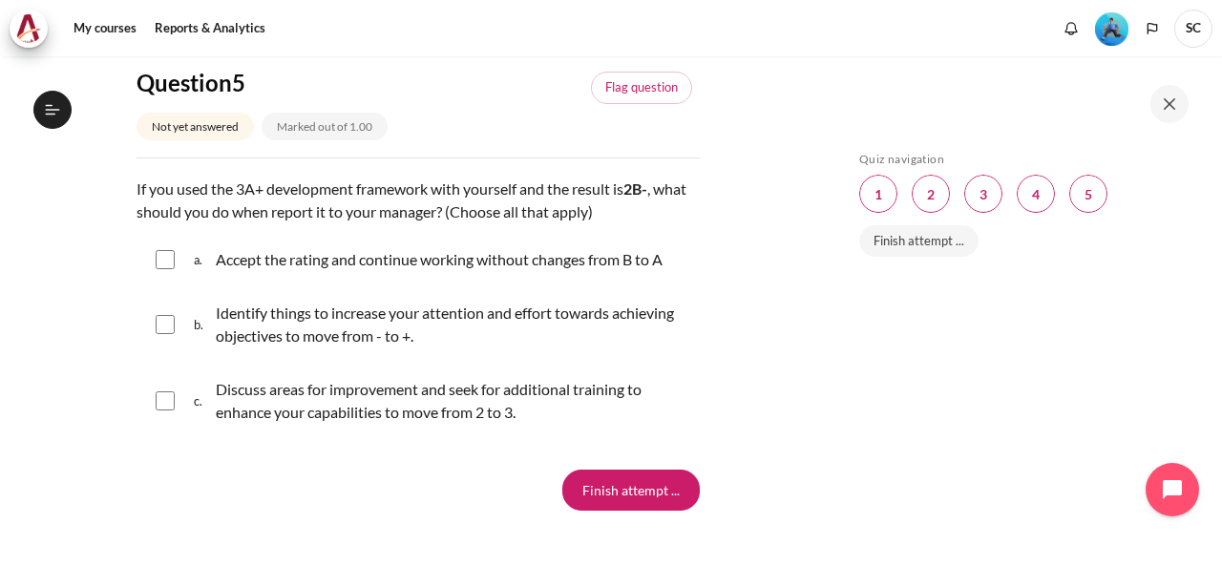
click at [166, 404] on input "Content" at bounding box center [165, 401] width 19 height 19
checkbox input "true"
click at [166, 326] on input "Content" at bounding box center [165, 324] width 19 height 19
checkbox input "true"
click at [180, 263] on div "a. Accept the rating and continue working without changes from B to A" at bounding box center [418, 260] width 563 height 50
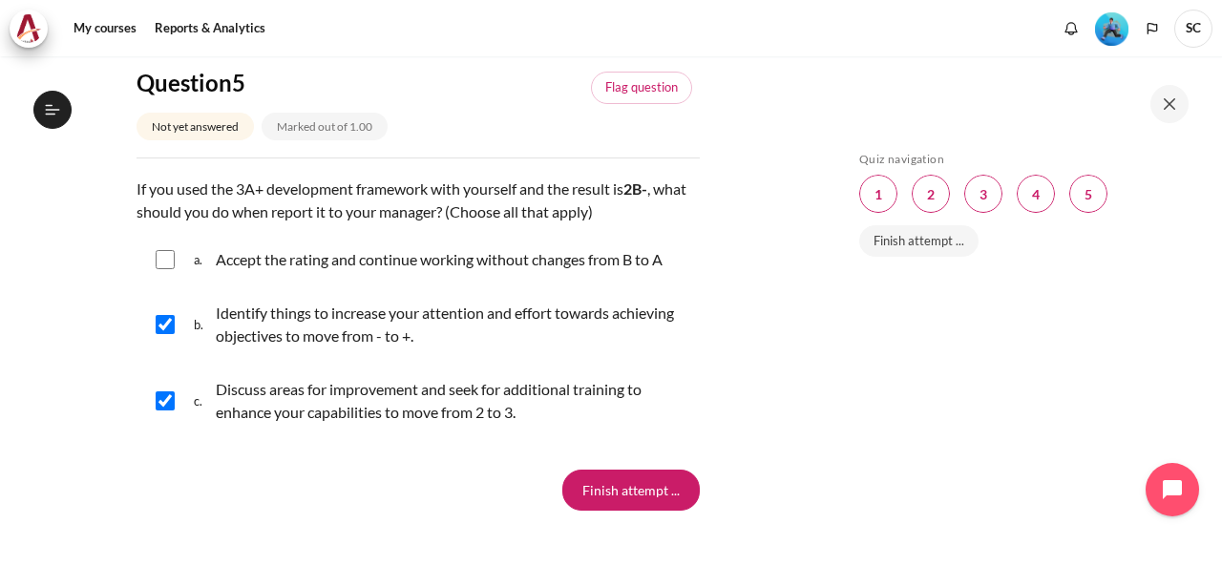
click at [173, 258] on input "Content" at bounding box center [165, 259] width 19 height 19
checkbox input "true"
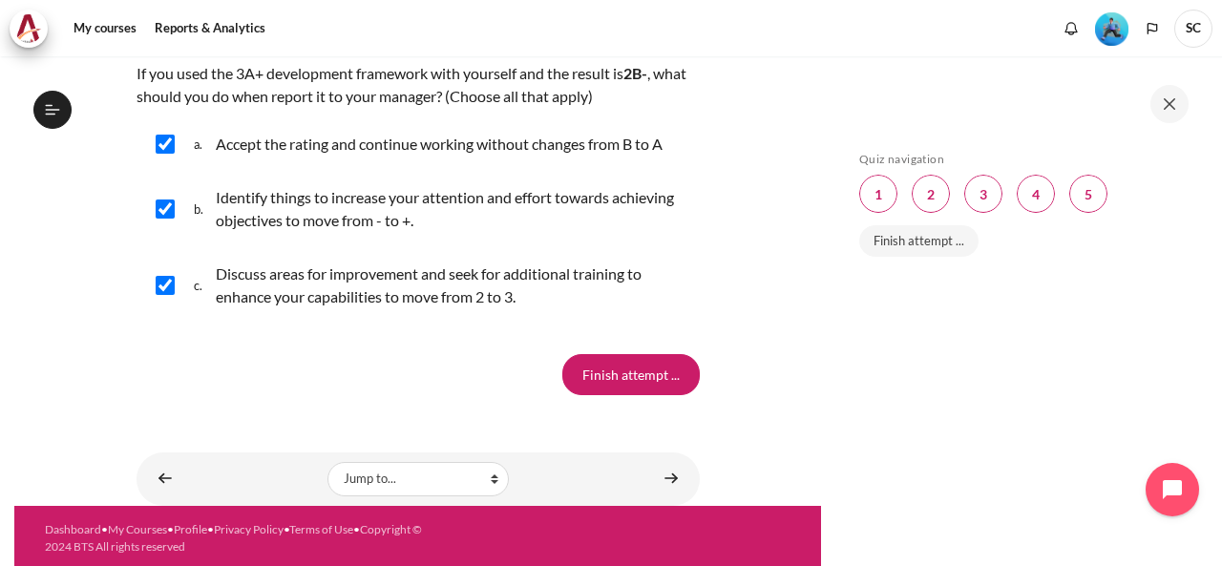
scroll to position [2408, 0]
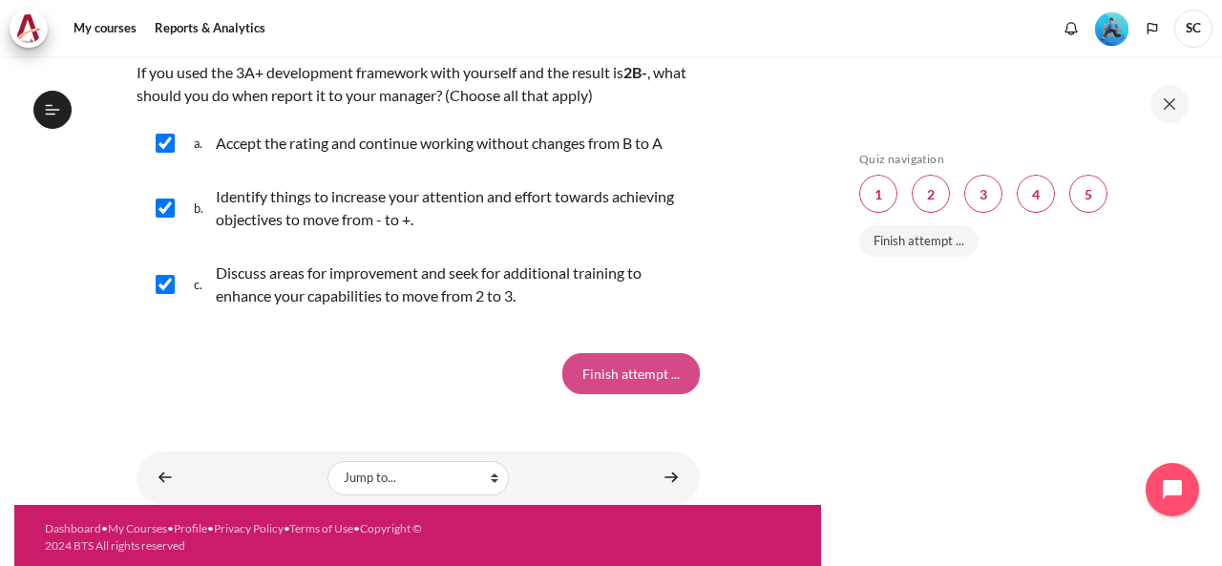
click at [632, 378] on input "Finish attempt ..." at bounding box center [631, 373] width 138 height 40
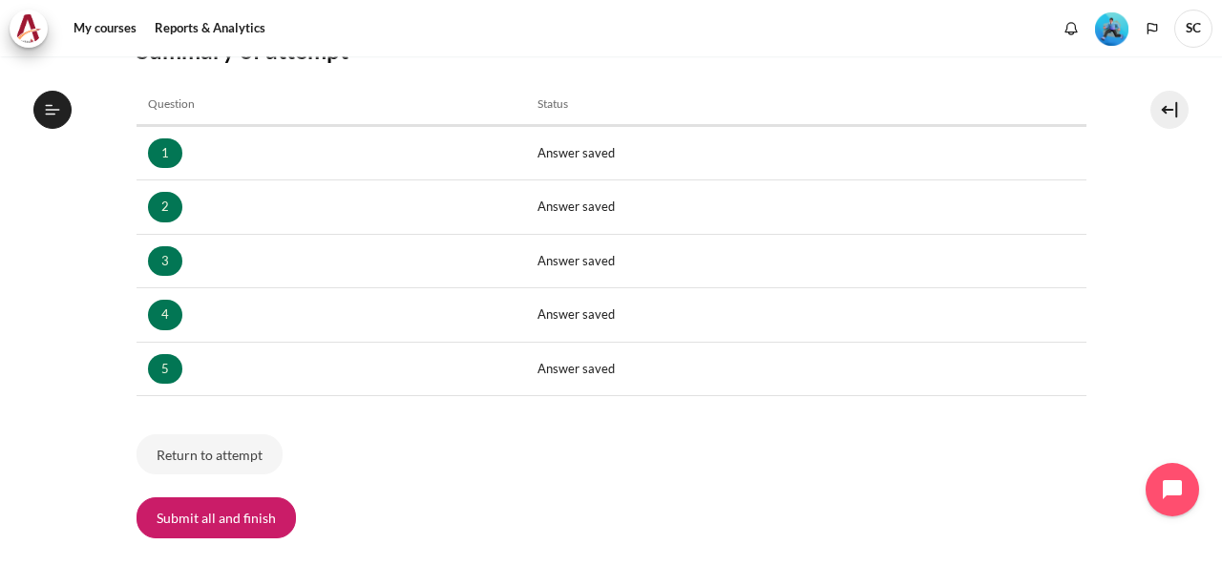
scroll to position [1111, 0]
click at [219, 508] on button "Submit all and finish" at bounding box center [216, 518] width 159 height 40
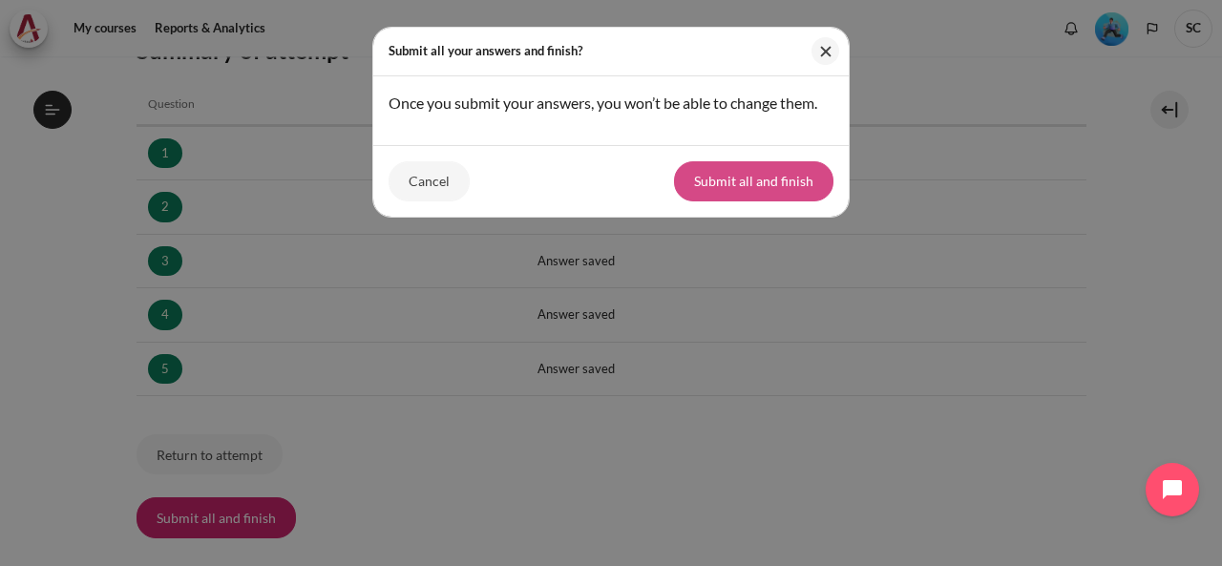
click at [747, 184] on button "Submit all and finish" at bounding box center [753, 181] width 159 height 40
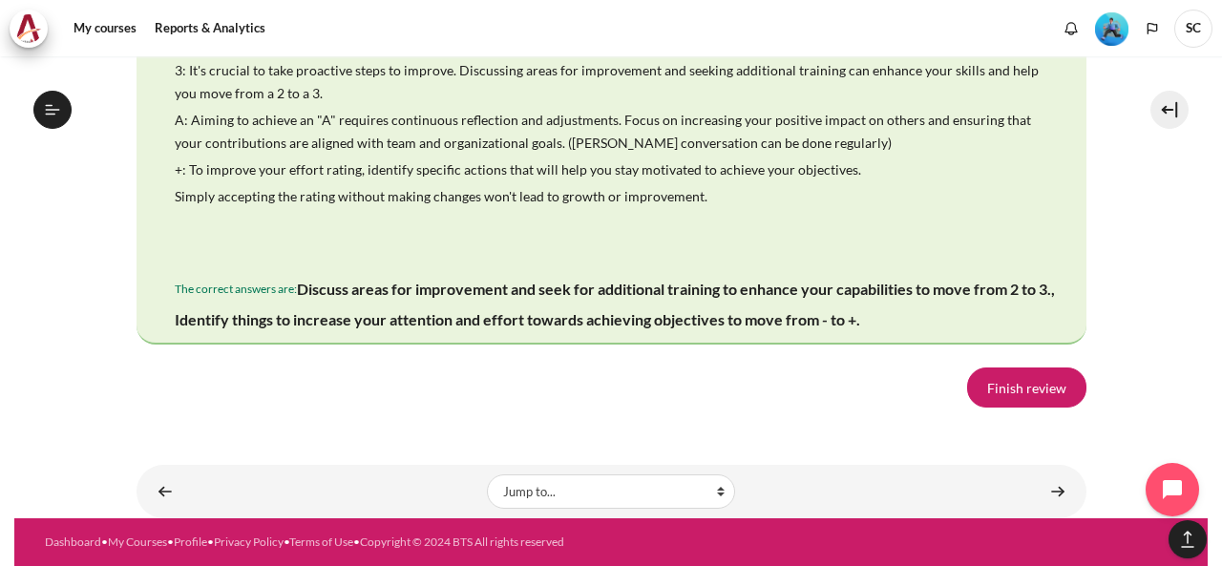
scroll to position [4106, 0]
click at [1012, 406] on link "Finish review" at bounding box center [1026, 388] width 119 height 40
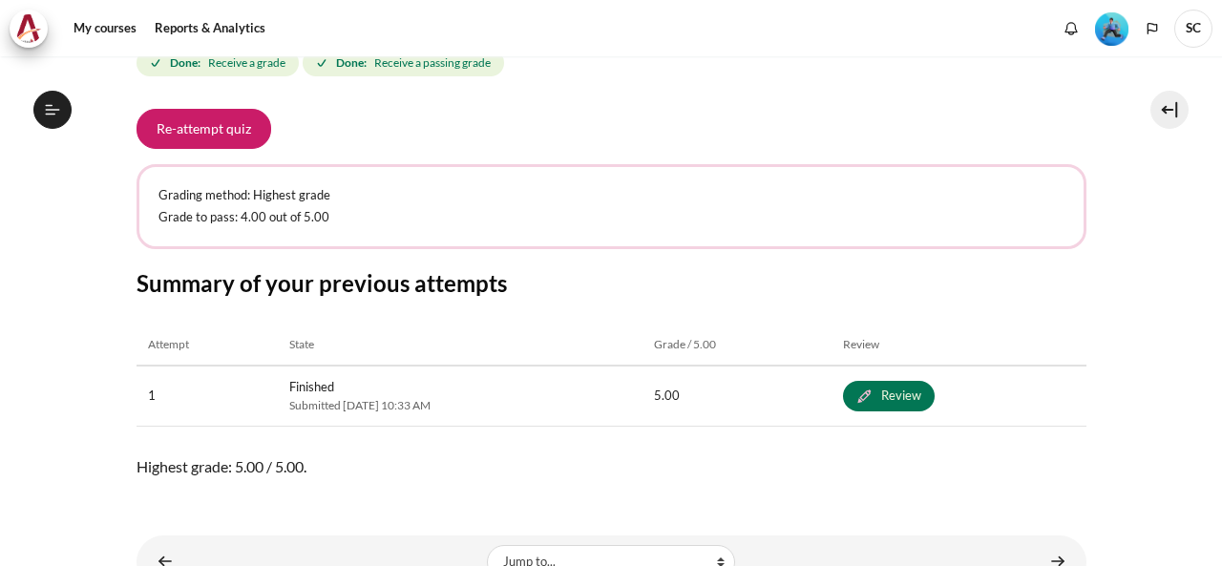
scroll to position [354, 0]
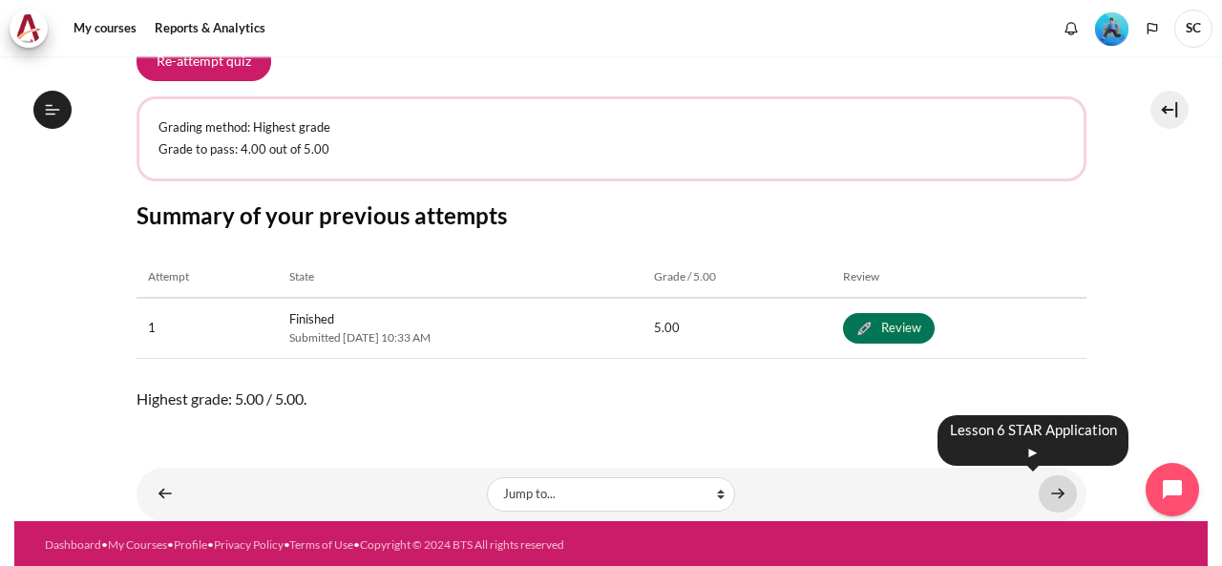
click at [1058, 490] on link "Content" at bounding box center [1058, 494] width 38 height 37
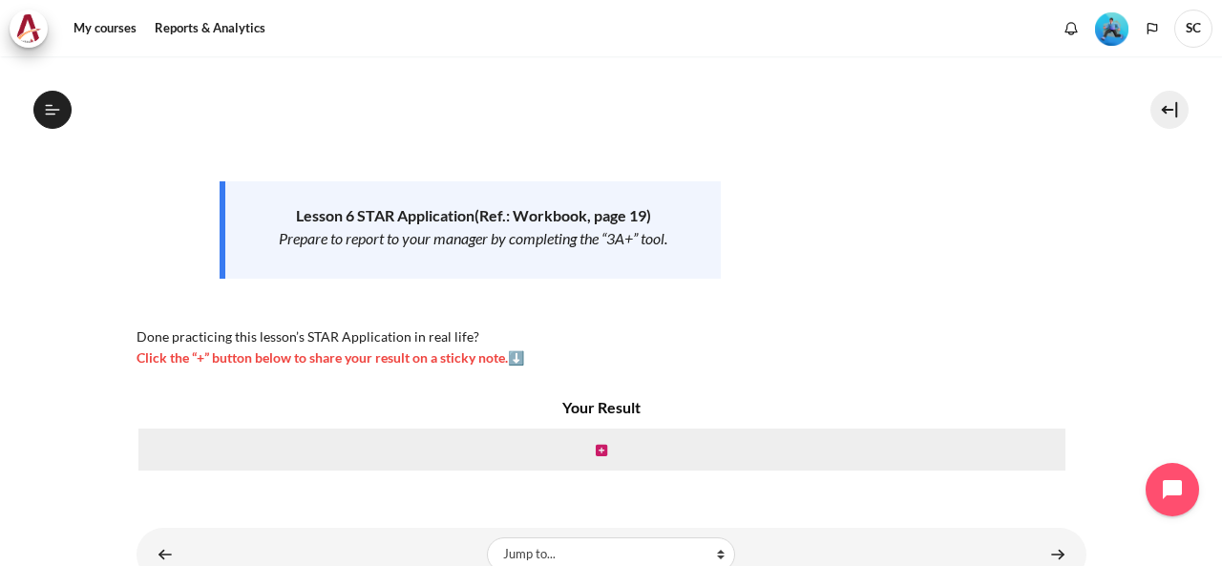
scroll to position [253, 0]
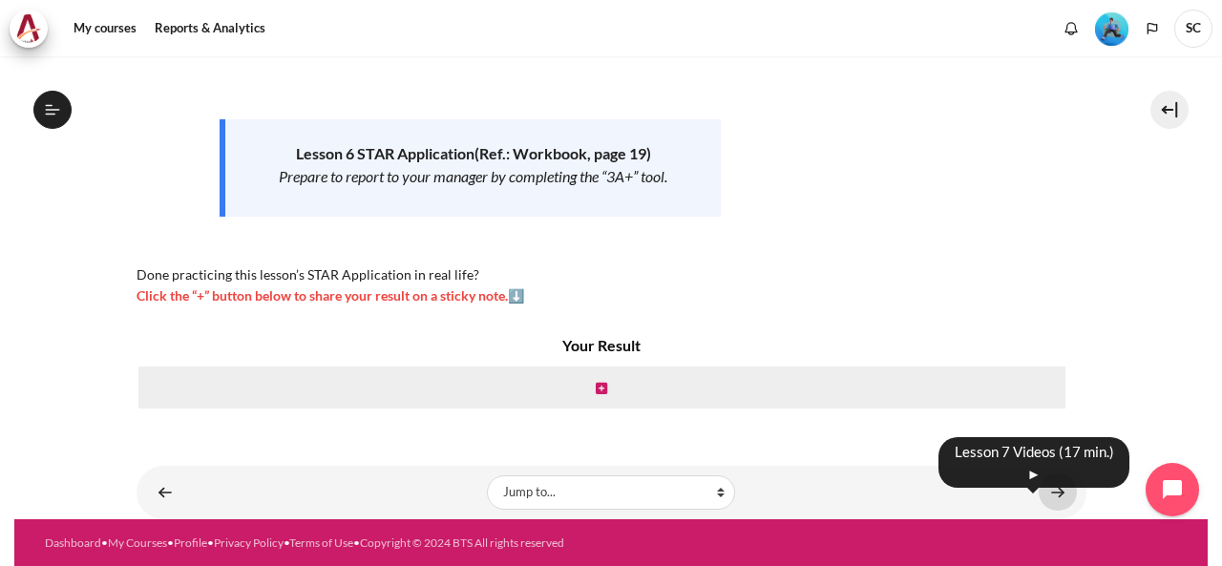
click at [1052, 488] on link "Content" at bounding box center [1058, 492] width 38 height 37
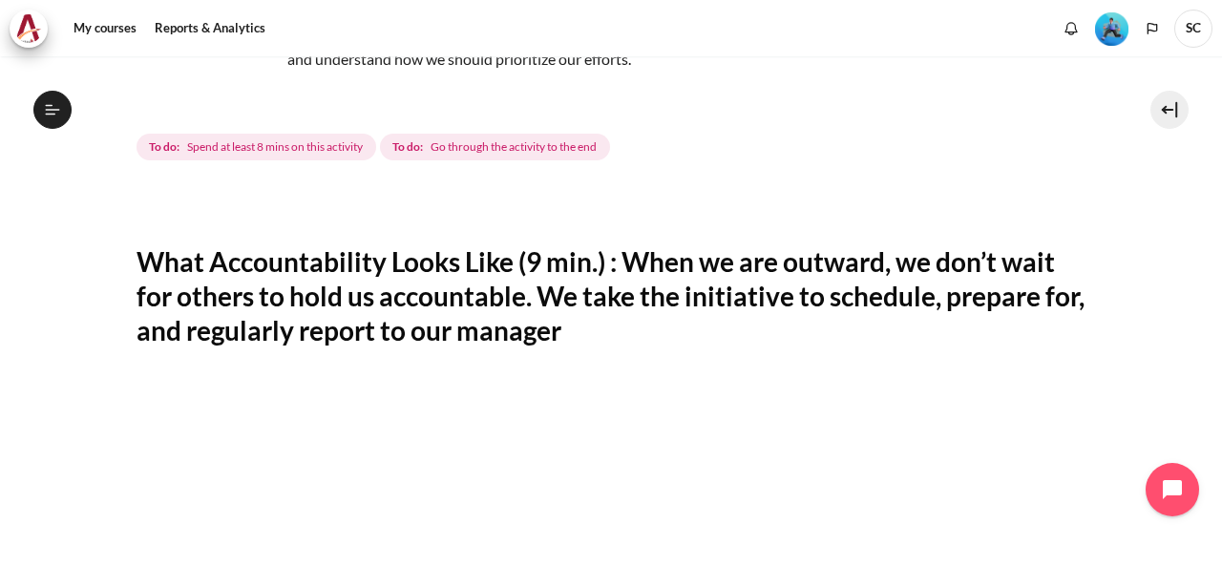
scroll to position [191, 0]
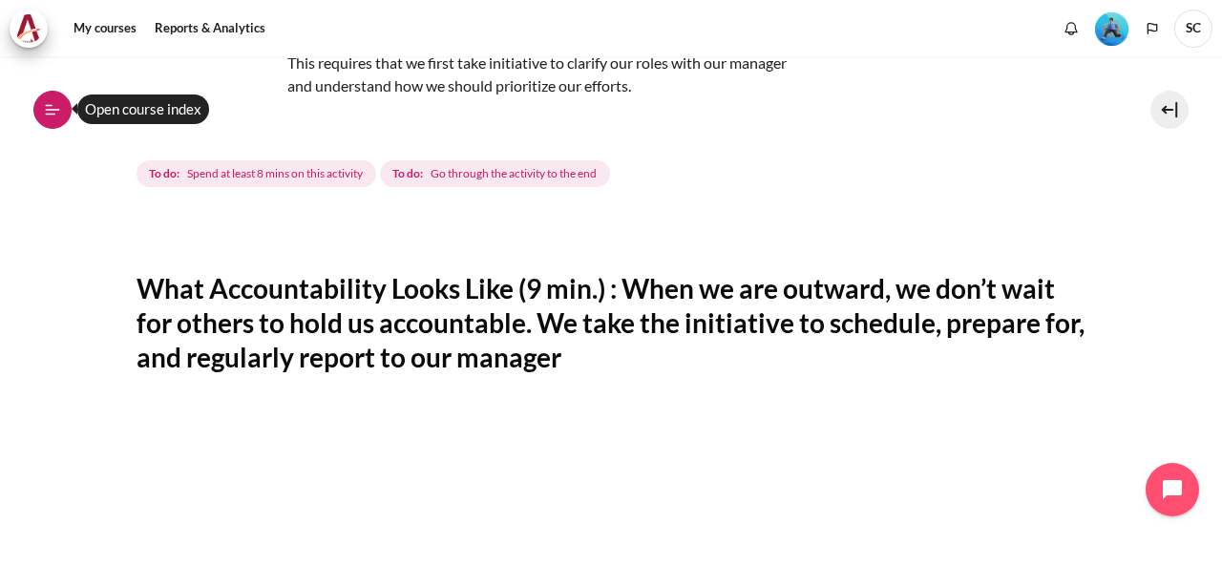
click at [41, 117] on button "Open course index" at bounding box center [52, 110] width 38 height 38
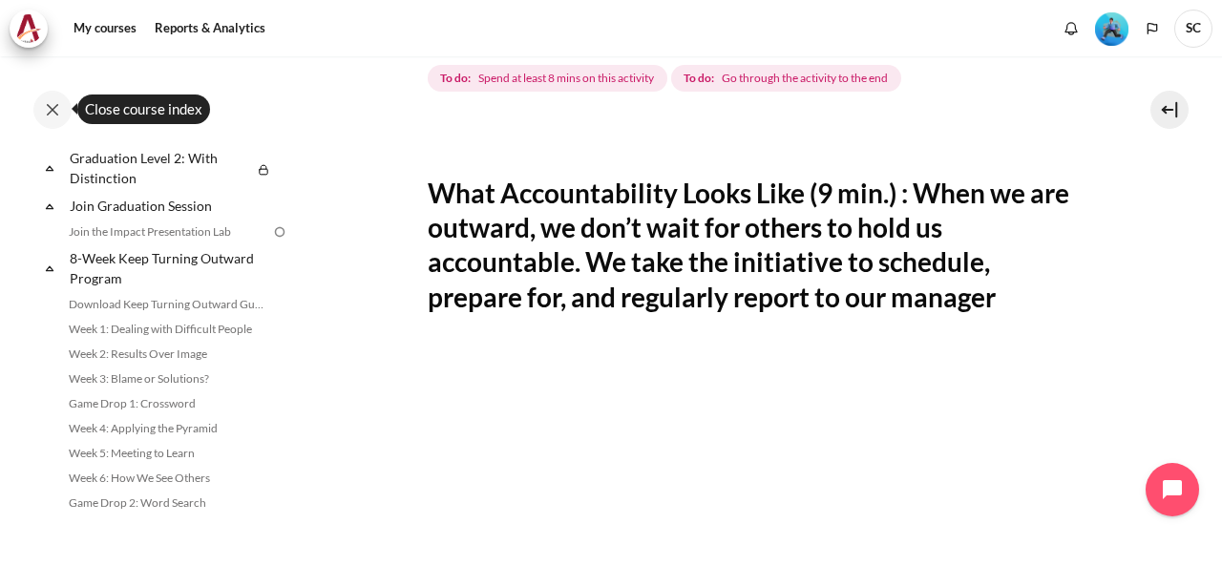
scroll to position [2220, 0]
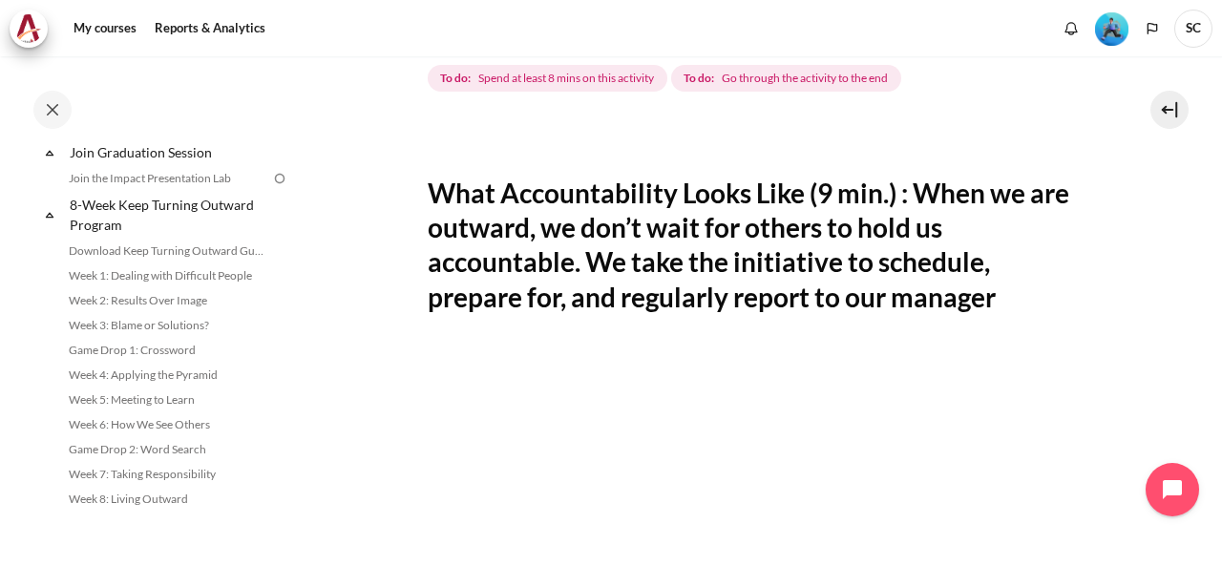
click at [1113, 32] on img "Level #3" at bounding box center [1111, 28] width 33 height 33
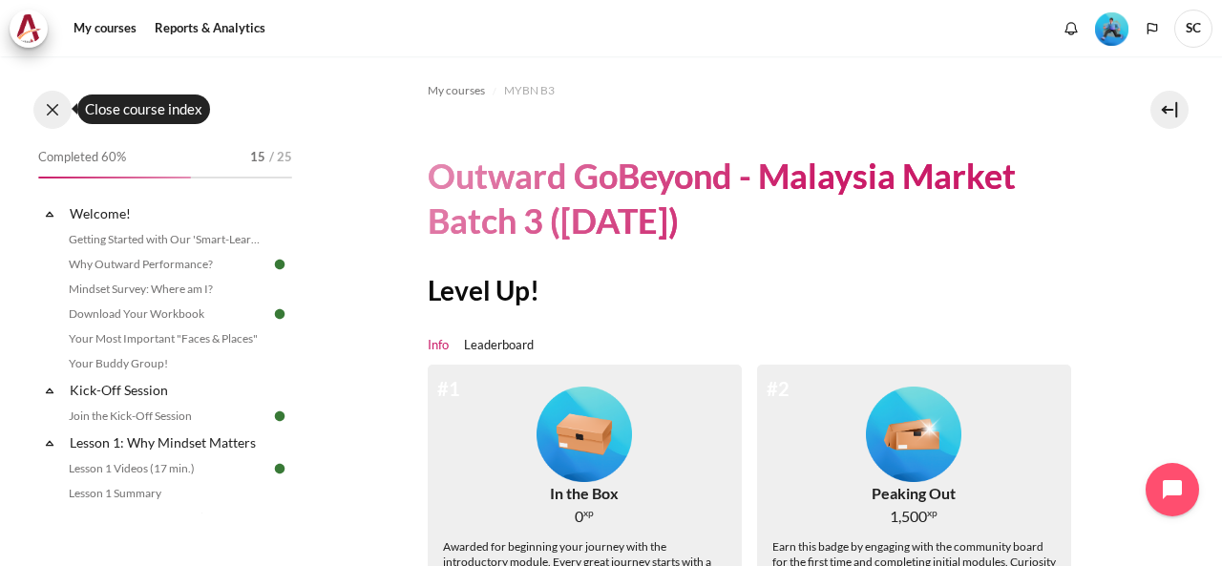
click at [53, 116] on button at bounding box center [52, 110] width 38 height 38
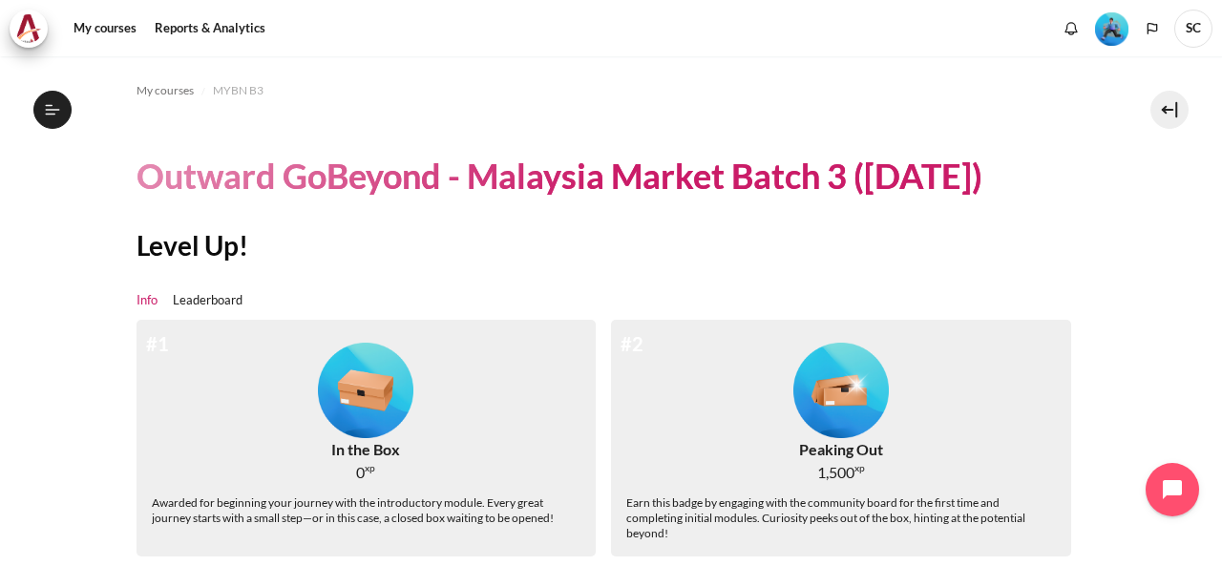
click at [148, 83] on span "My courses" at bounding box center [165, 90] width 57 height 17
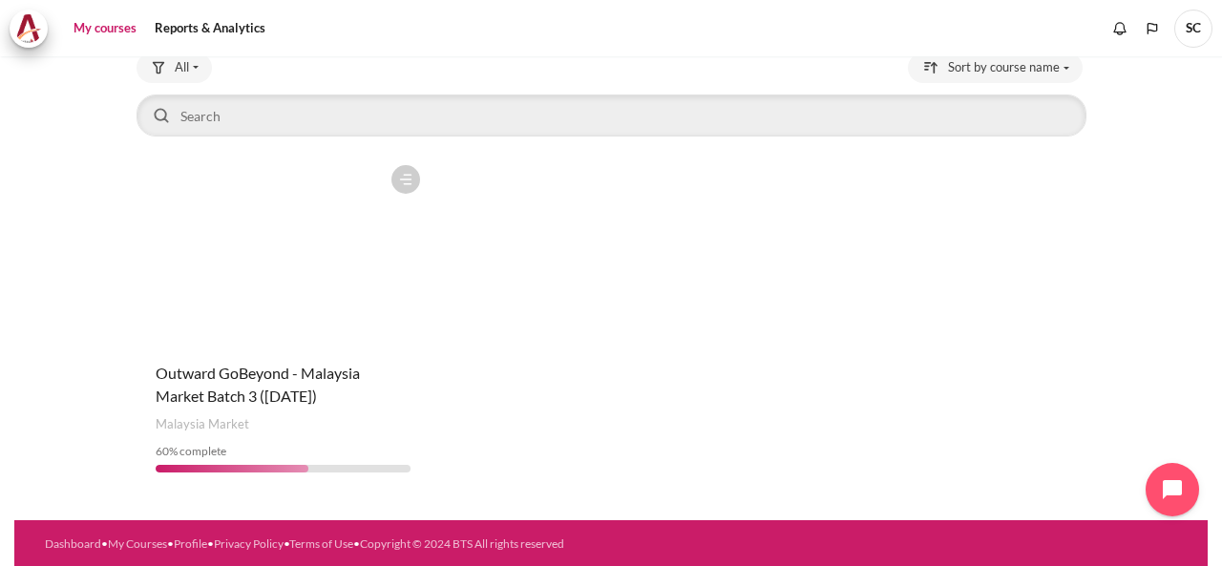
scroll to position [131, 0]
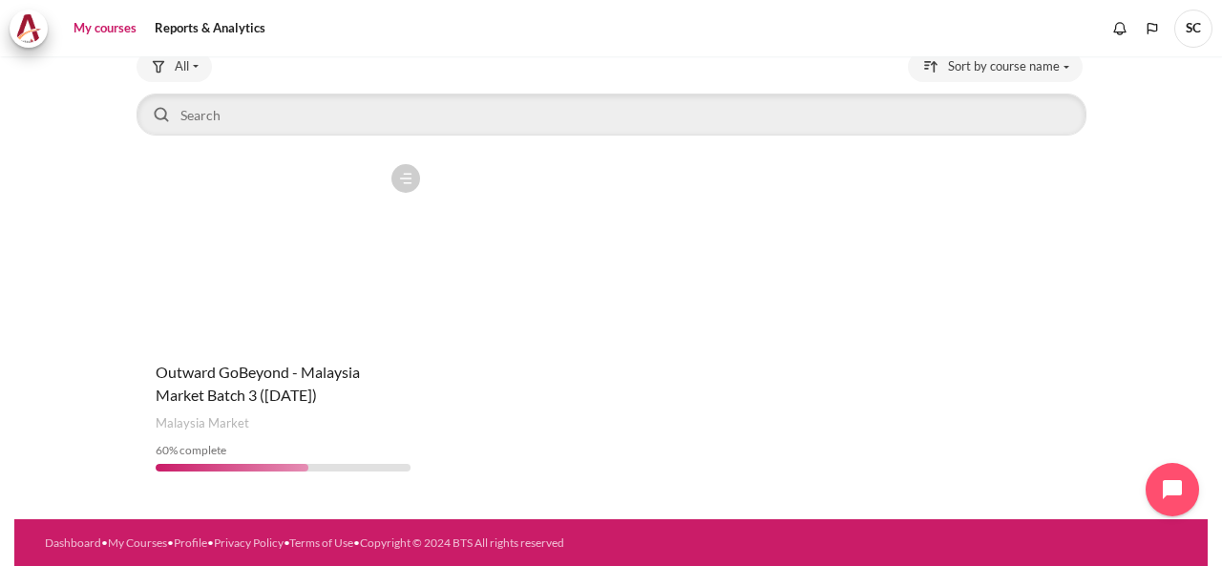
click at [350, 282] on figure "Content" at bounding box center [284, 250] width 294 height 191
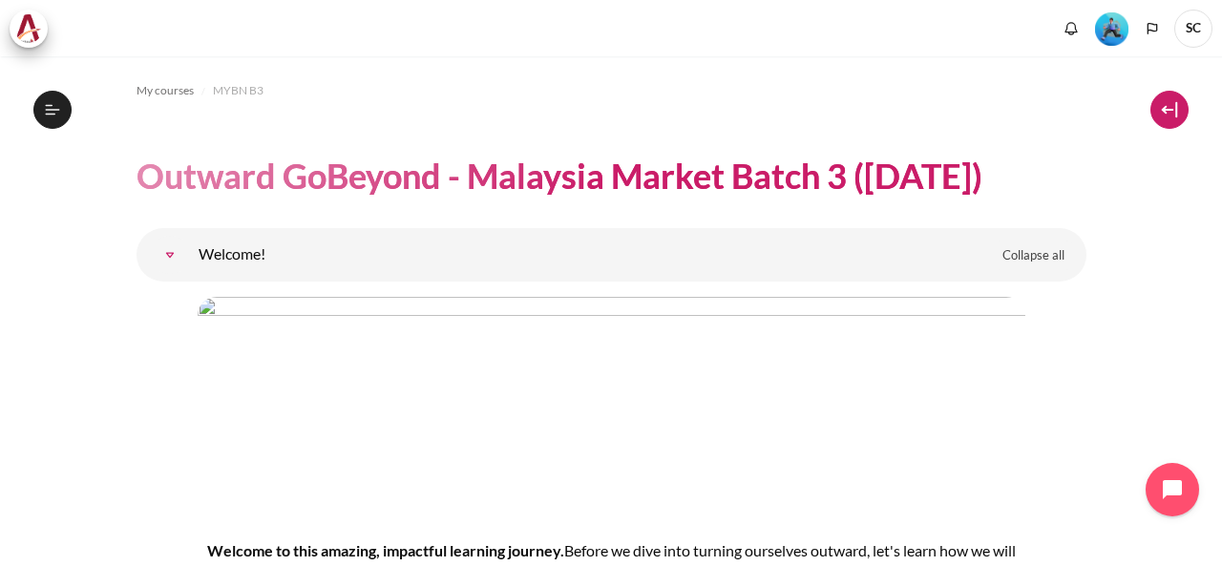
click at [1169, 110] on button at bounding box center [1170, 110] width 38 height 38
click at [1165, 106] on button at bounding box center [1170, 110] width 38 height 38
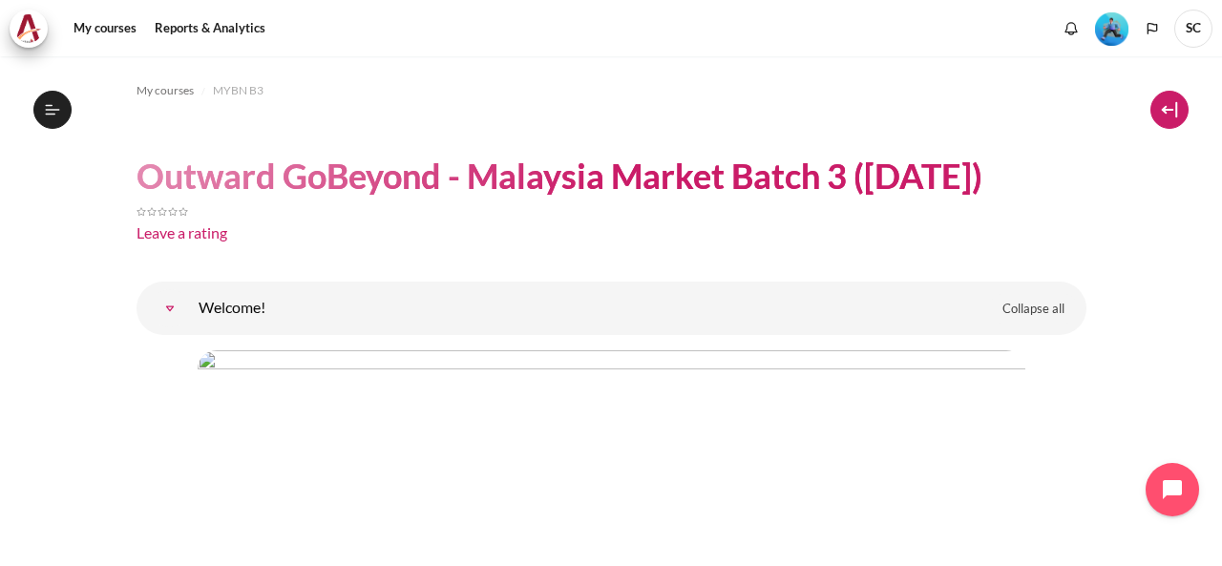
click at [1178, 105] on button at bounding box center [1170, 110] width 38 height 38
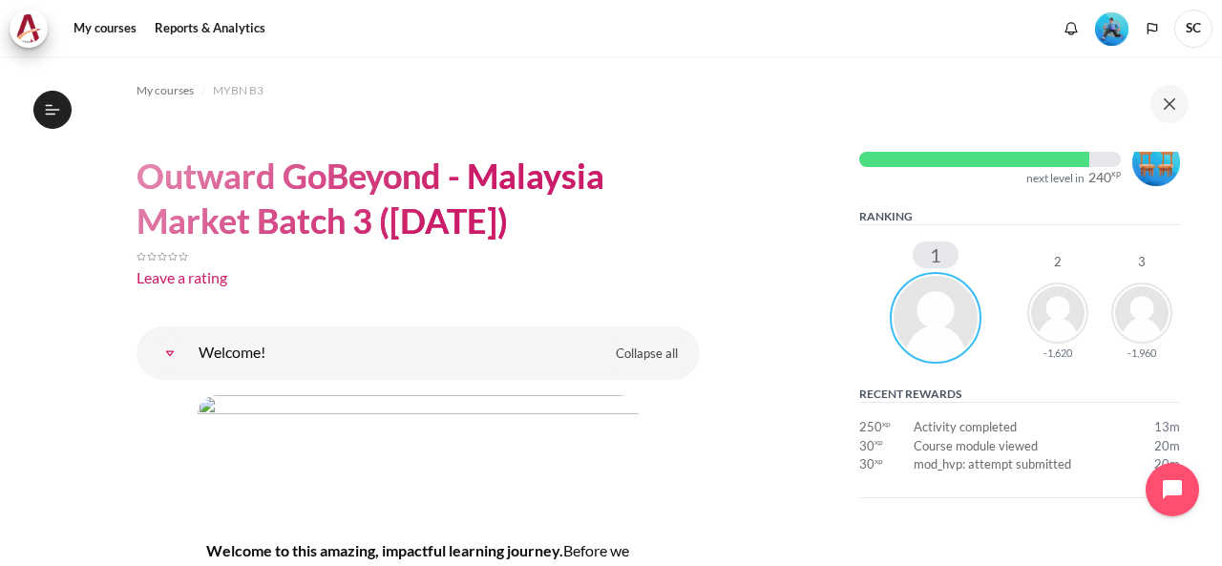
scroll to position [382, 0]
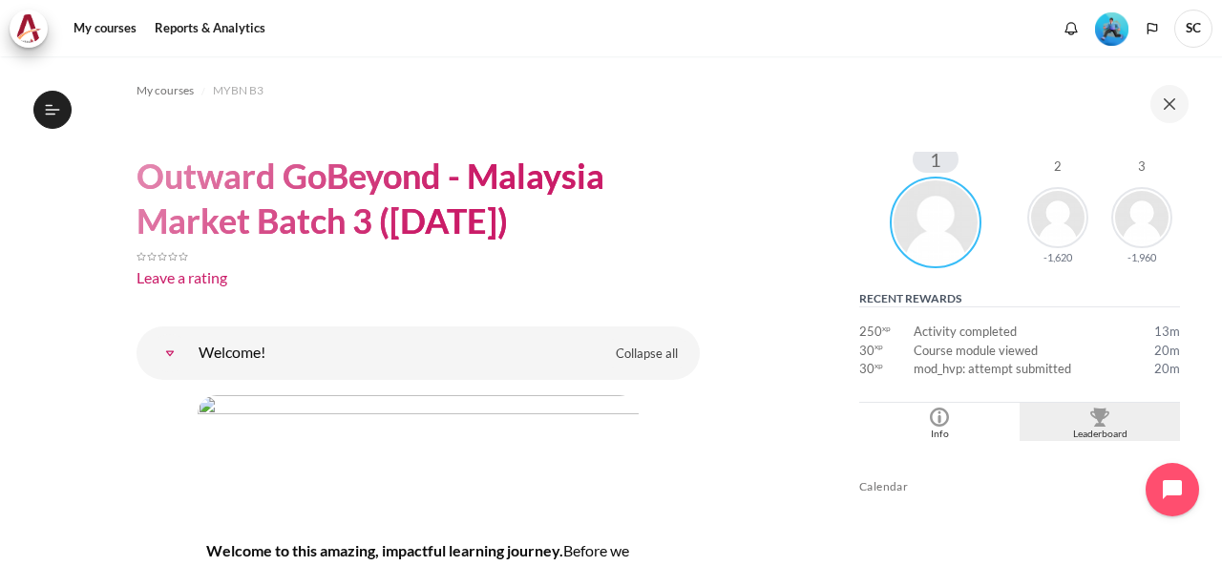
click at [1114, 412] on div "Blocks" at bounding box center [1100, 417] width 151 height 19
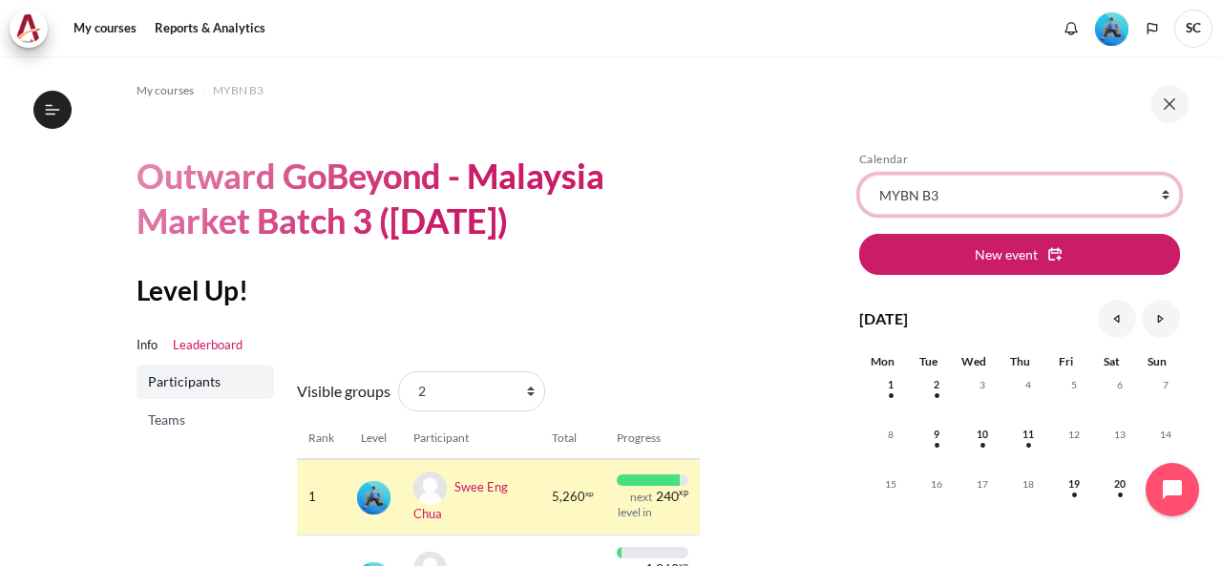
click at [1119, 196] on select "All courses MYBN B3" at bounding box center [1019, 195] width 321 height 40
click at [793, 324] on section "My courses MYBN B3 Outward GoBeyond - Malaysia Market Batch 3 (Sep 2025) Level …" at bounding box center [417, 454] width 807 height 797
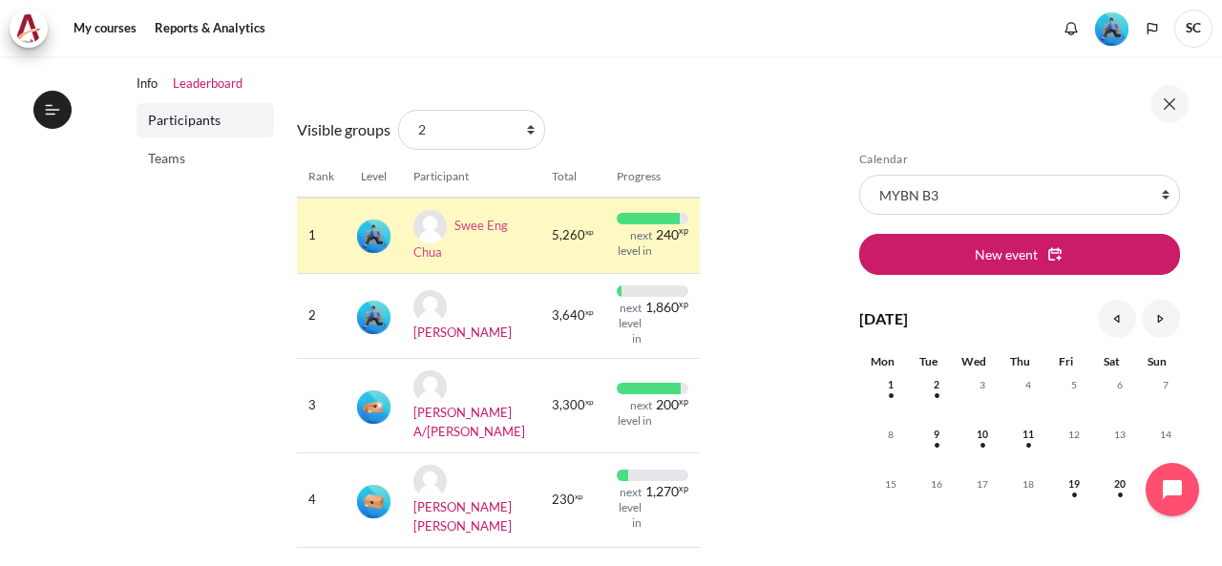
scroll to position [179, 0]
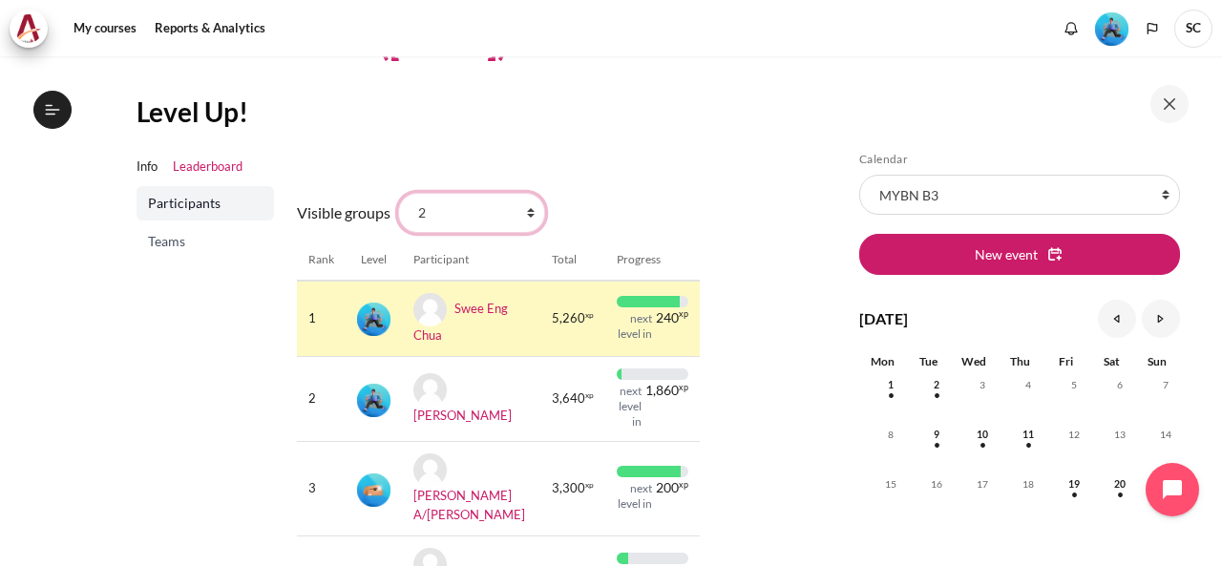
click at [532, 214] on select "All participants 2 1 3 3 4" at bounding box center [471, 213] width 147 height 40
select select "4961"
click at [398, 193] on select "All participants 2 1 3 3 4" at bounding box center [471, 213] width 147 height 40
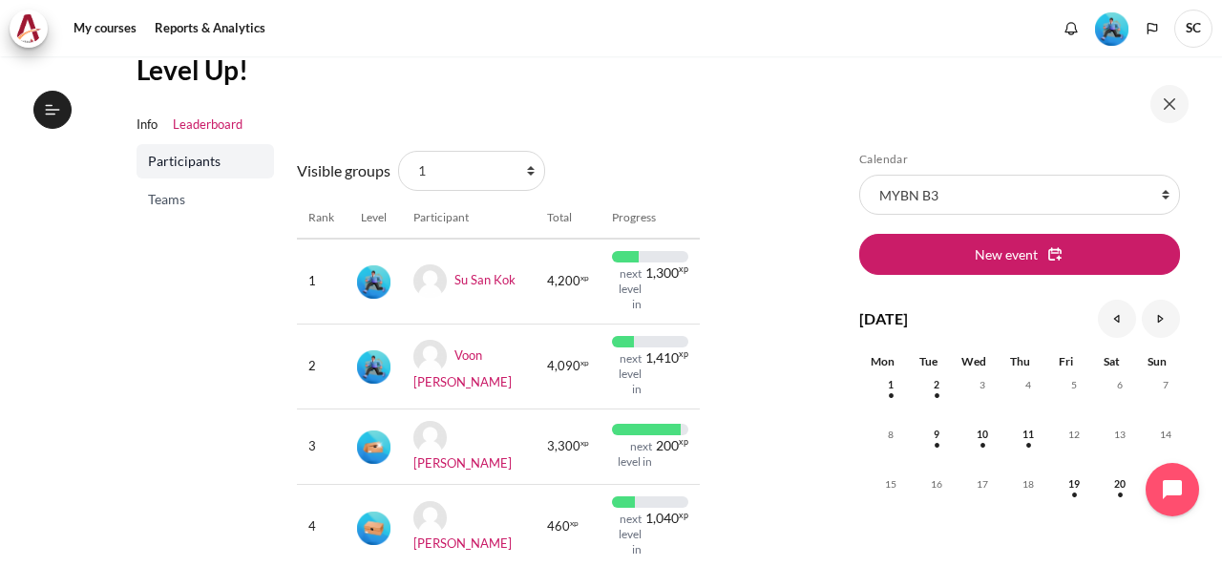
scroll to position [191, 0]
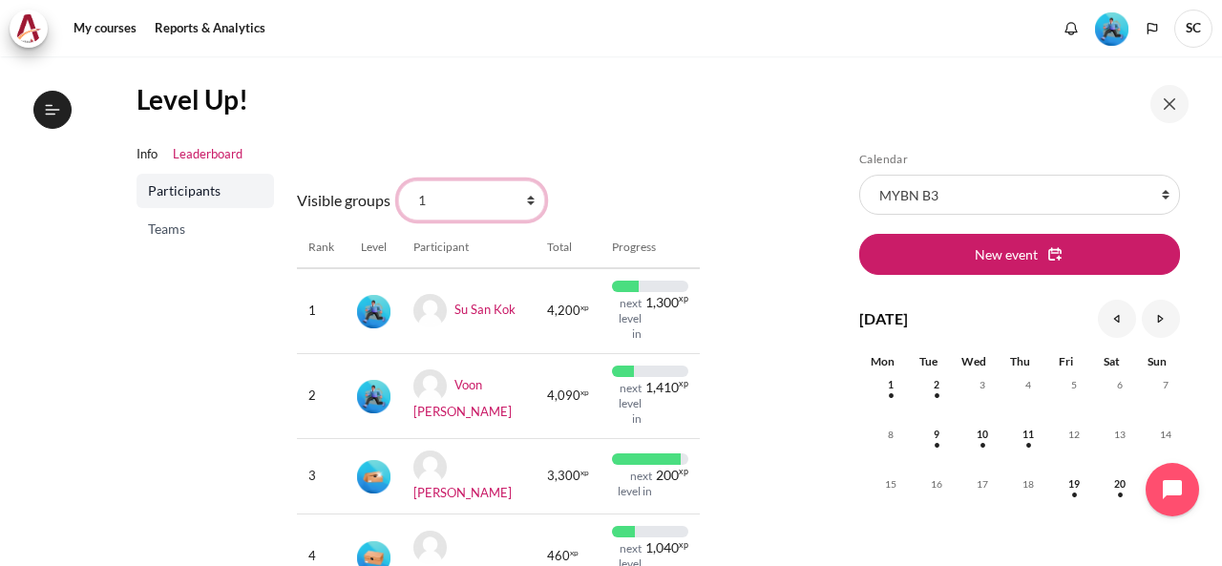
click at [522, 194] on select "All participants 2 1 3 3 4" at bounding box center [471, 200] width 147 height 40
select select "4979"
click at [398, 180] on select "All participants 2 1 3 3 4" at bounding box center [471, 200] width 147 height 40
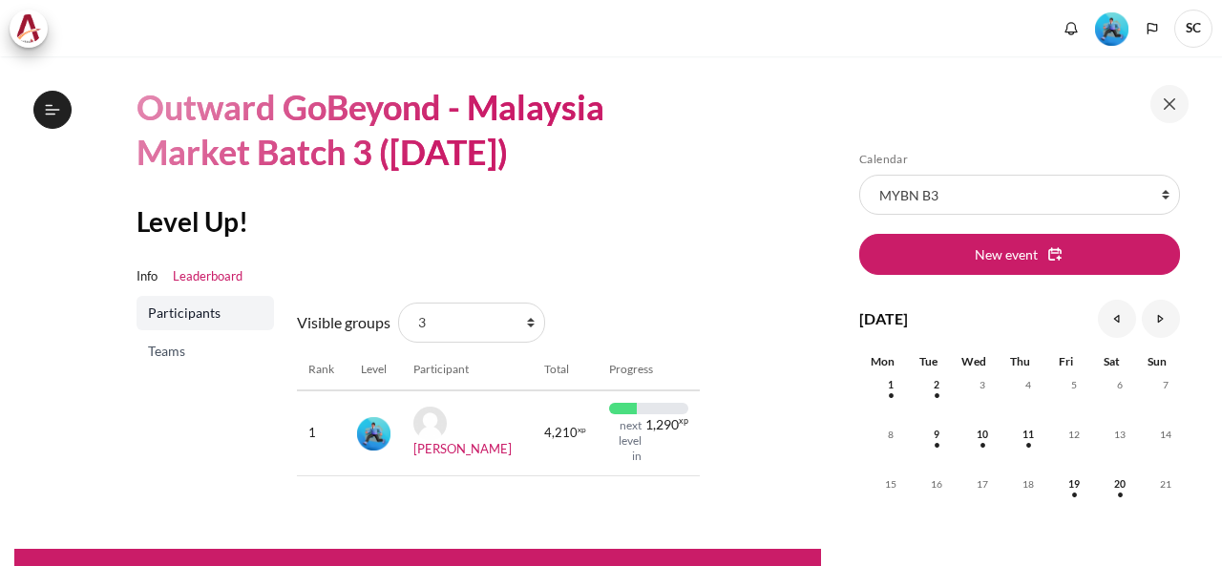
scroll to position [95, 0]
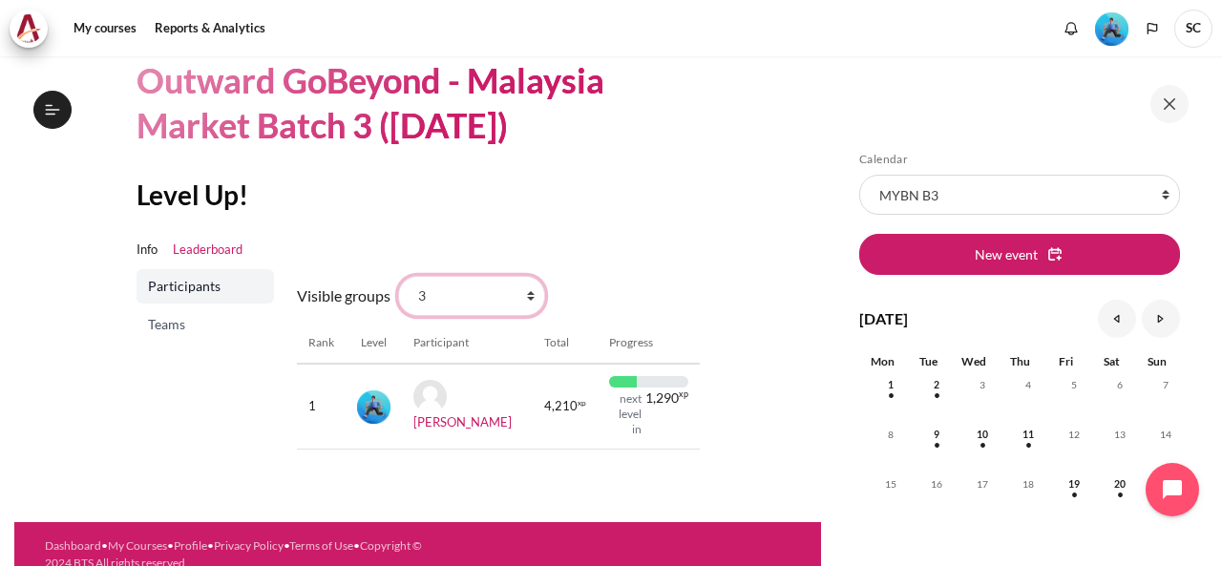
click at [520, 293] on select "All participants 2 1 3 3 4" at bounding box center [471, 296] width 147 height 40
select select "4963"
click at [398, 276] on select "All participants 2 1 3 3 4" at bounding box center [471, 296] width 147 height 40
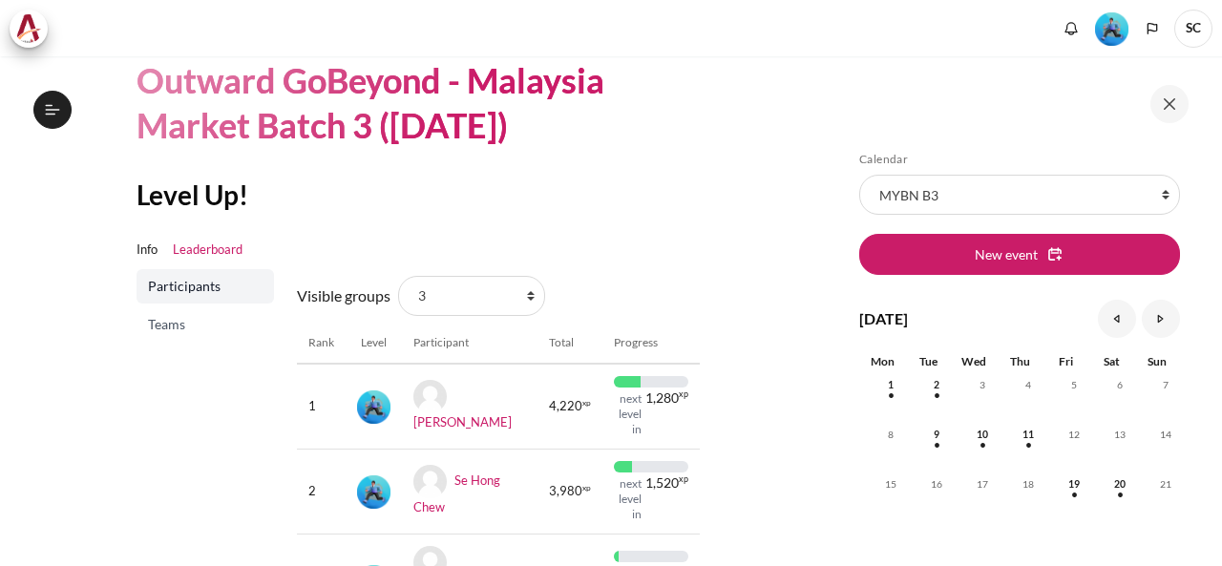
scroll to position [191, 0]
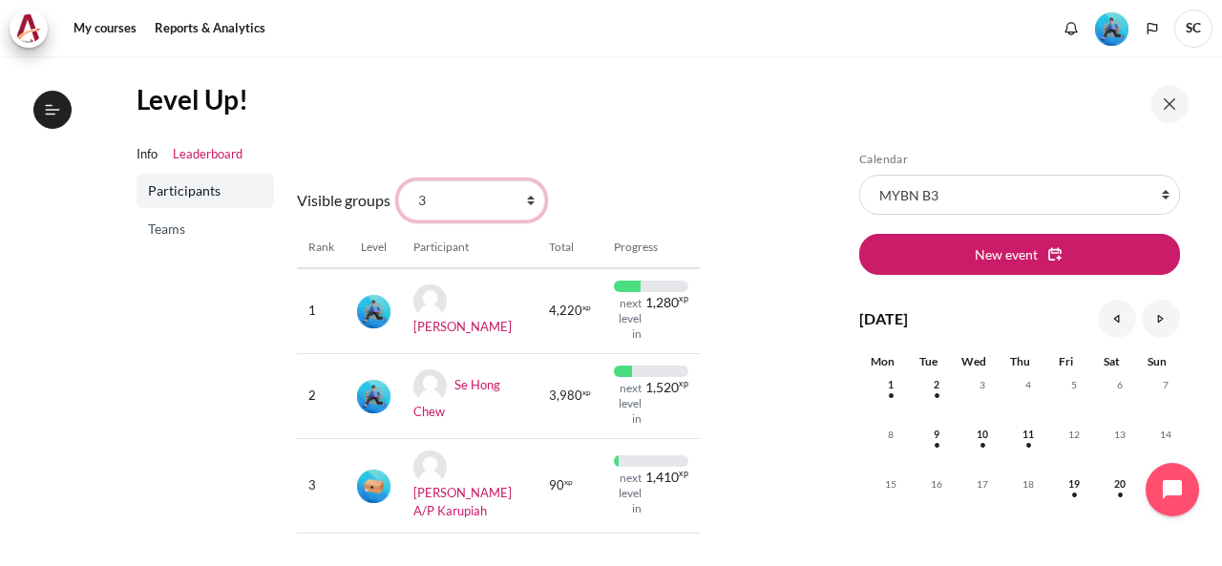
click at [527, 203] on select "All participants 2 1 3 3 4" at bounding box center [471, 200] width 147 height 40
select select "4964"
click at [398, 180] on select "All participants 2 1 3 3 4" at bounding box center [471, 200] width 147 height 40
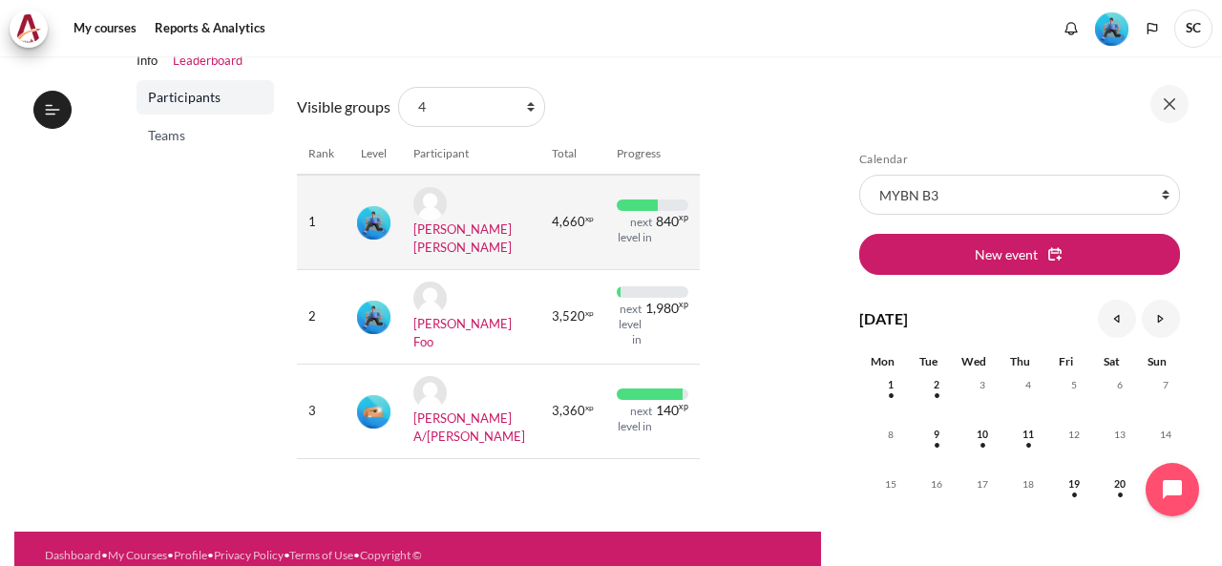
scroll to position [189, 0]
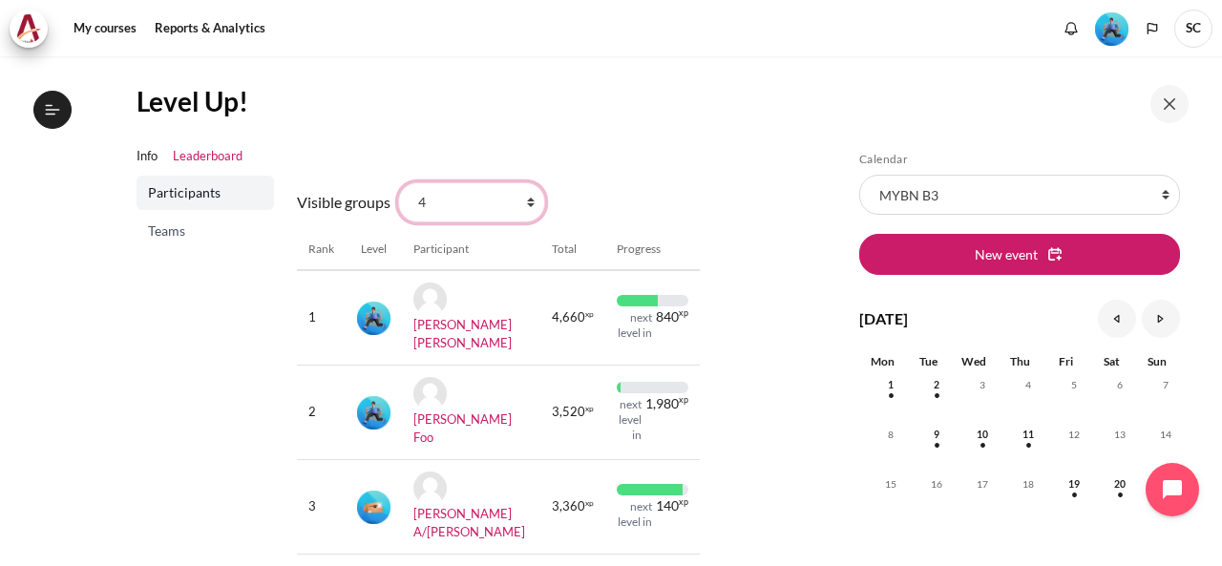
click at [530, 209] on select "All participants 2 1 3 3 4" at bounding box center [471, 202] width 147 height 40
select select "4962"
click at [398, 182] on select "All participants 2 1 3 3 4" at bounding box center [471, 202] width 147 height 40
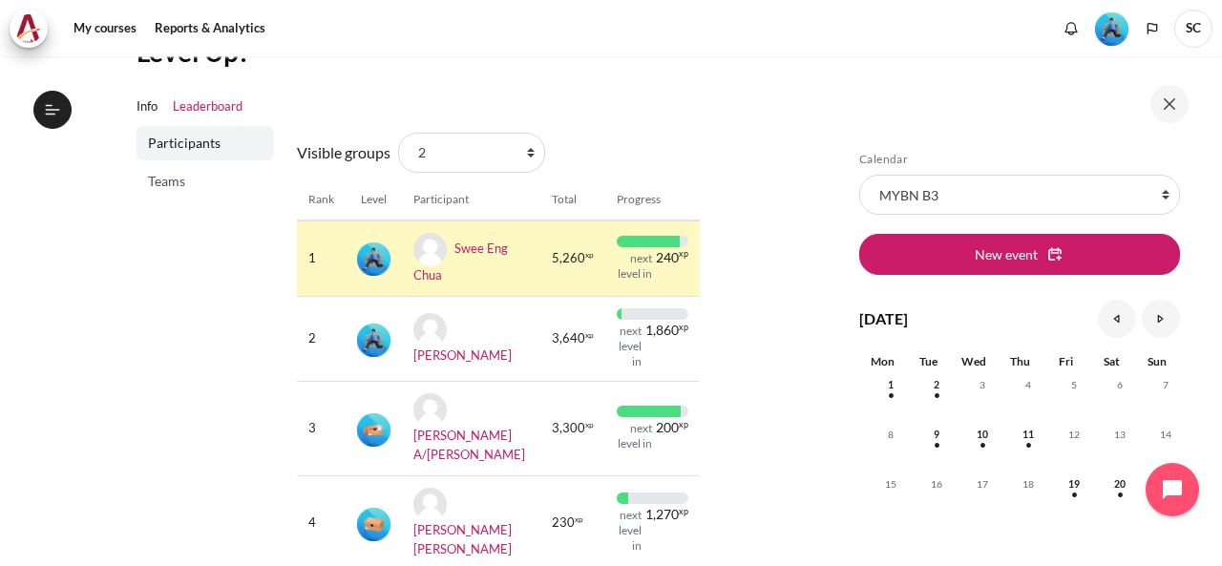
scroll to position [179, 0]
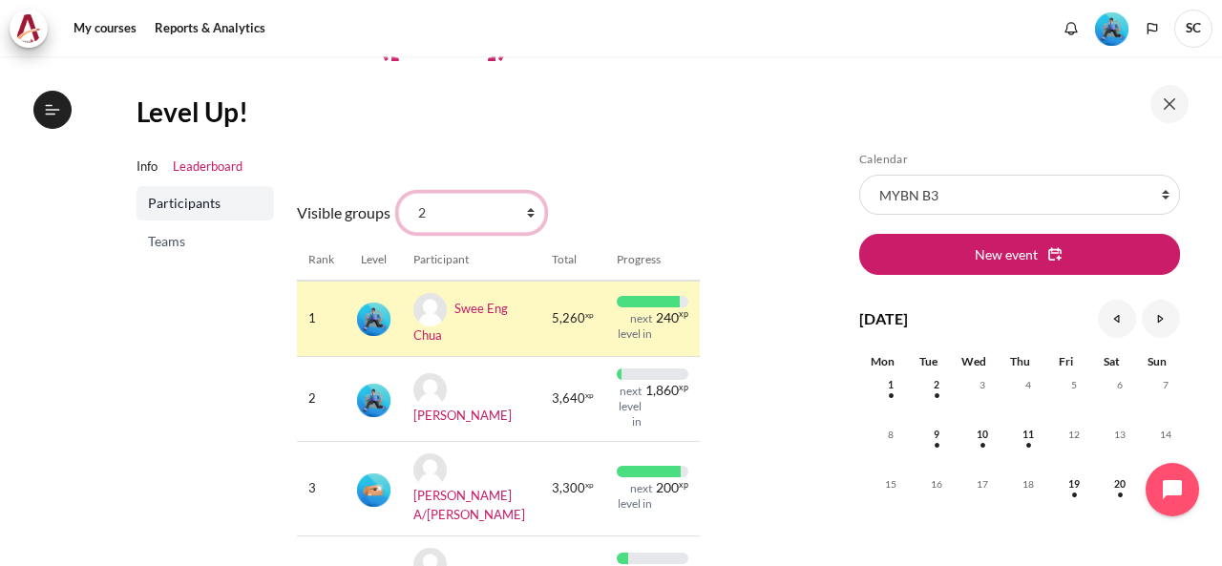
click at [528, 209] on select "All participants 2 1 3 3 4" at bounding box center [471, 213] width 147 height 40
click at [762, 221] on section "My courses MYBN B3 Outward GoBeyond - Malaysia Market Batch 3 ([DATE]) Level Up…" at bounding box center [417, 276] width 807 height 797
